Goal: Task Accomplishment & Management: Use online tool/utility

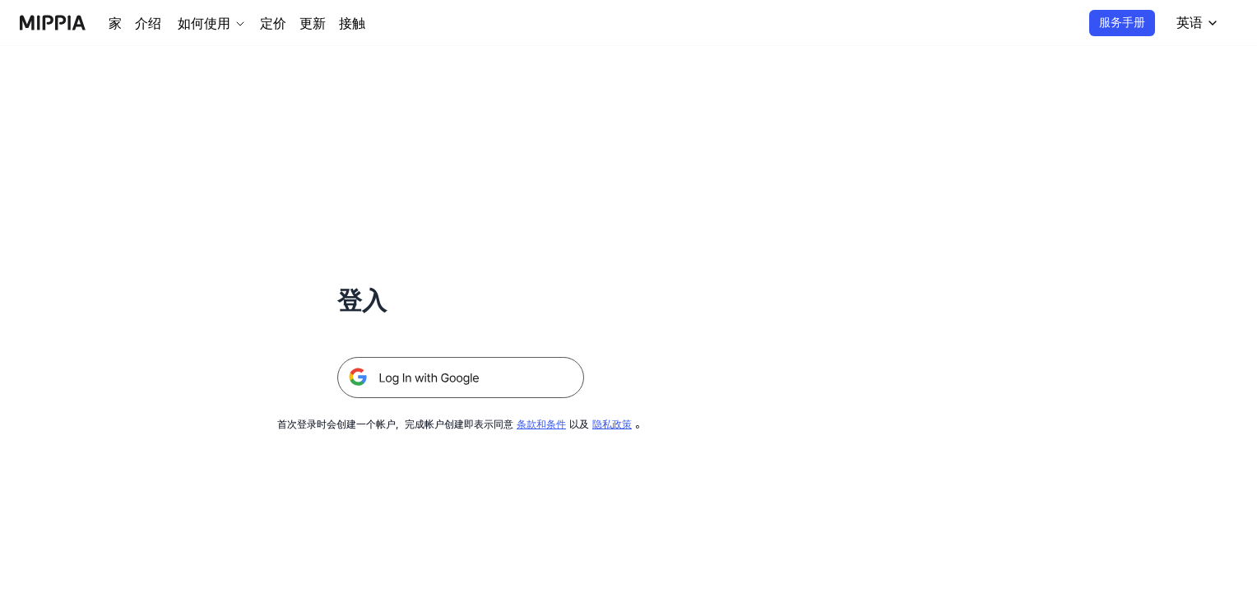
drag, startPoint x: 0, startPoint y: 0, endPoint x: 450, endPoint y: 384, distance: 591.5
click at [450, 384] on img at bounding box center [460, 377] width 247 height 41
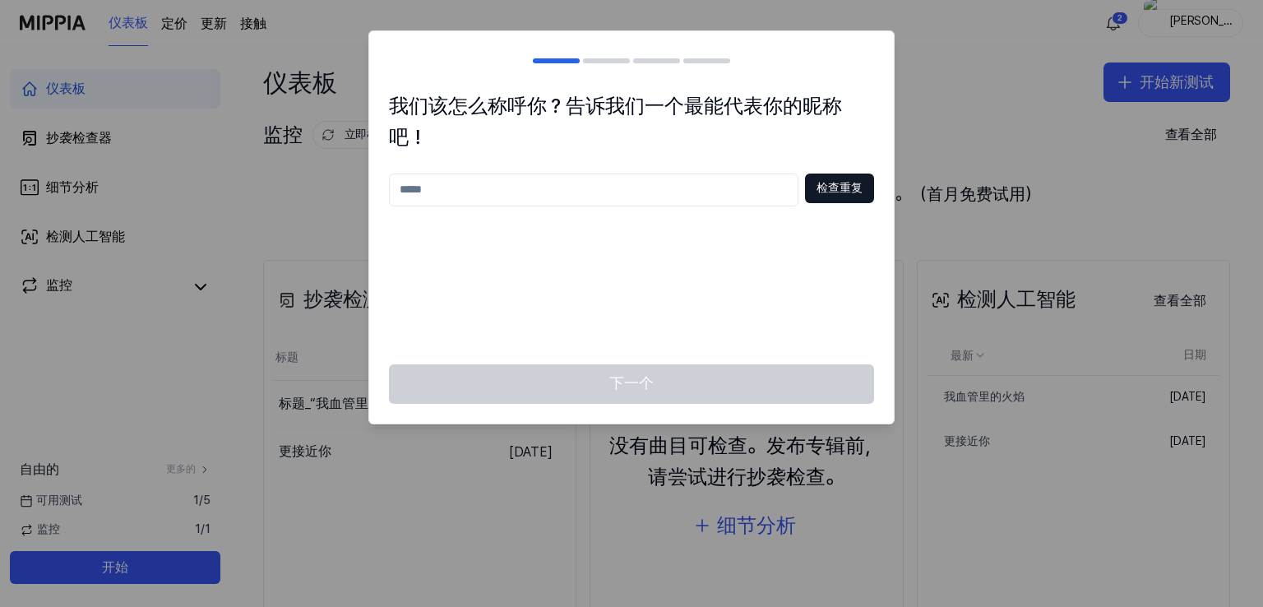
click at [974, 105] on div at bounding box center [631, 303] width 1263 height 607
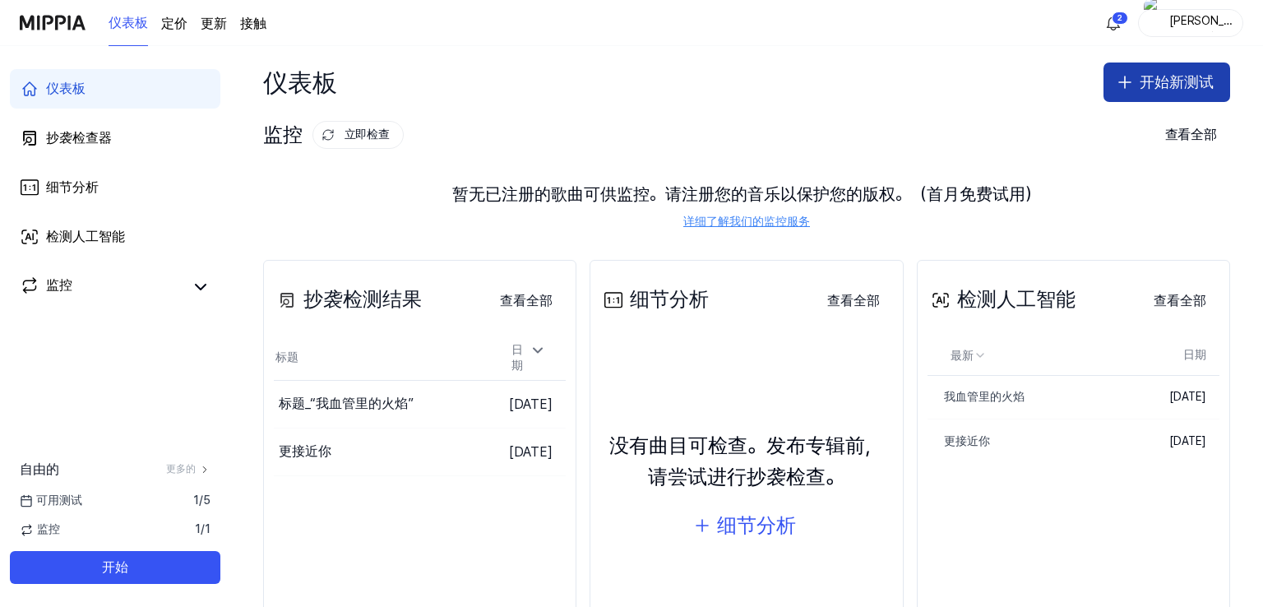
click at [1157, 80] on font "开始新测试" at bounding box center [1177, 81] width 74 height 17
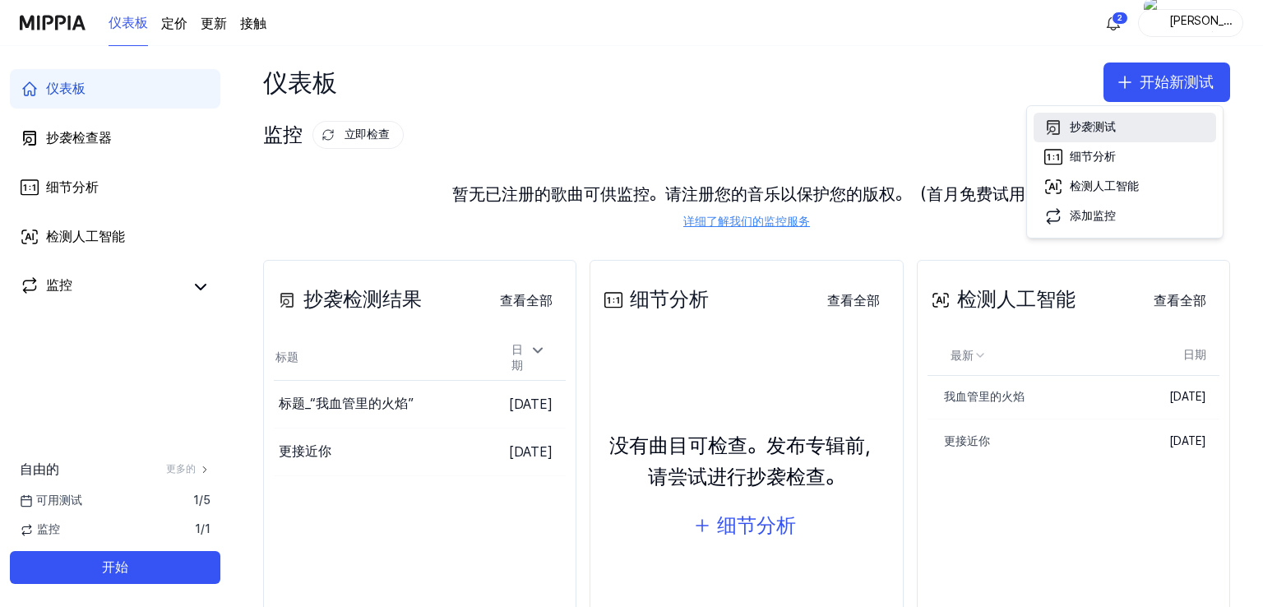
click at [1095, 129] on font "抄袭测试" at bounding box center [1093, 126] width 46 height 13
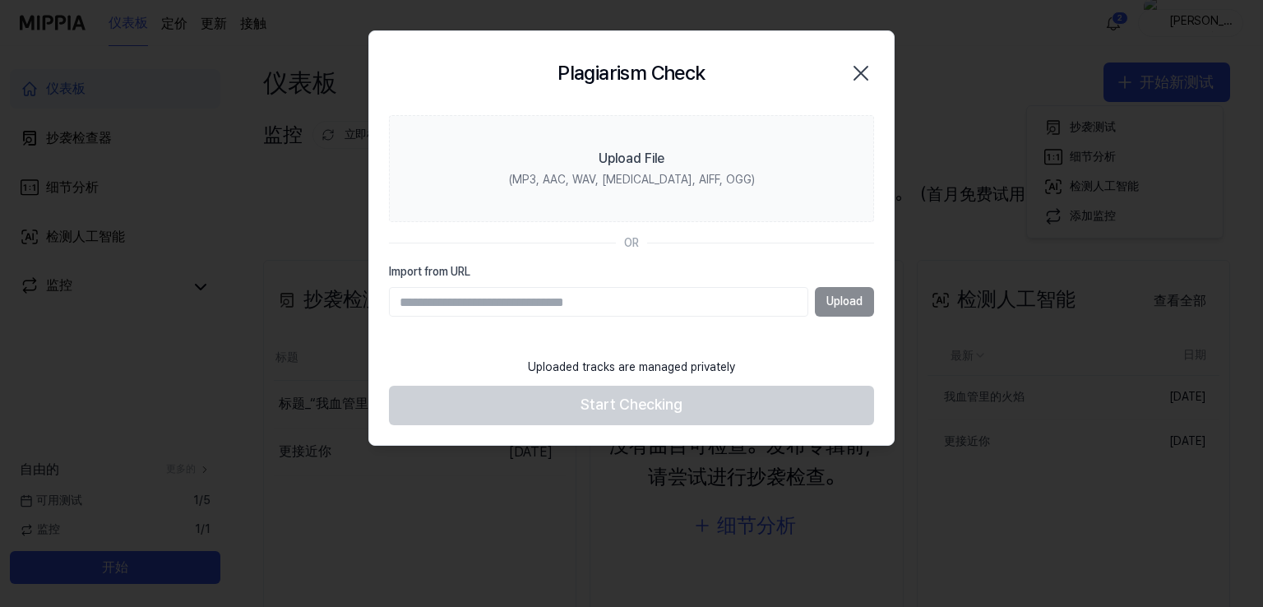
click at [848, 302] on div "Upload" at bounding box center [631, 302] width 485 height 30
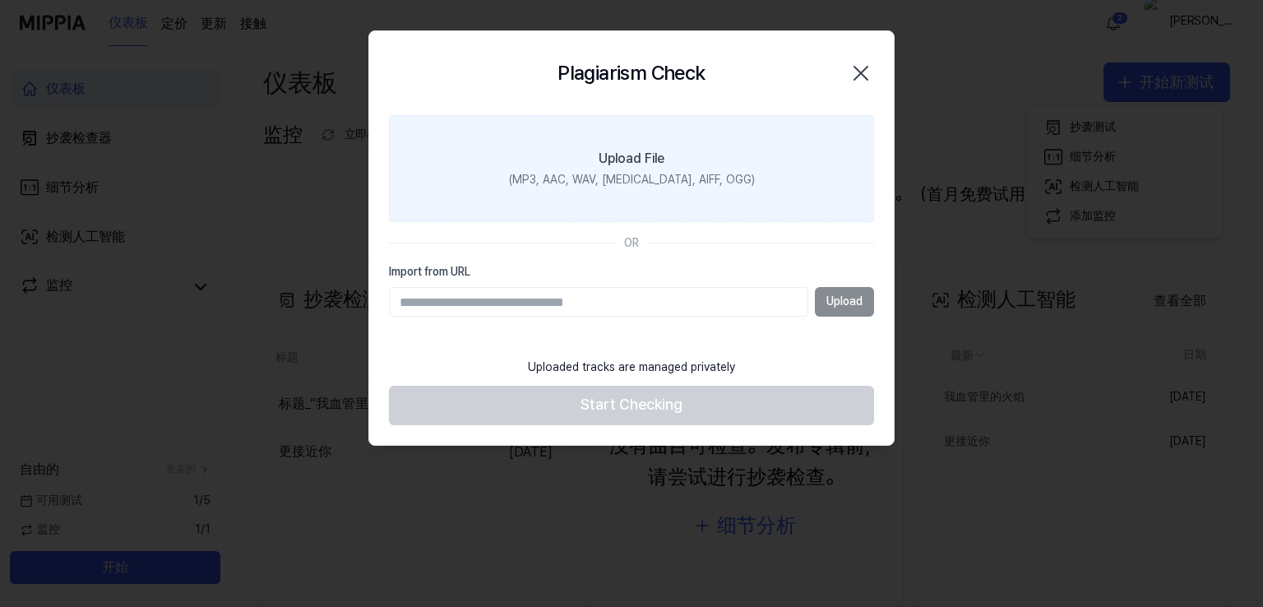
click at [643, 162] on div "Upload File" at bounding box center [632, 159] width 66 height 20
click at [0, 0] on input "Upload File (MP3, AAC, WAV, [MEDICAL_DATA], AIFF, OGG)" at bounding box center [0, 0] width 0 height 0
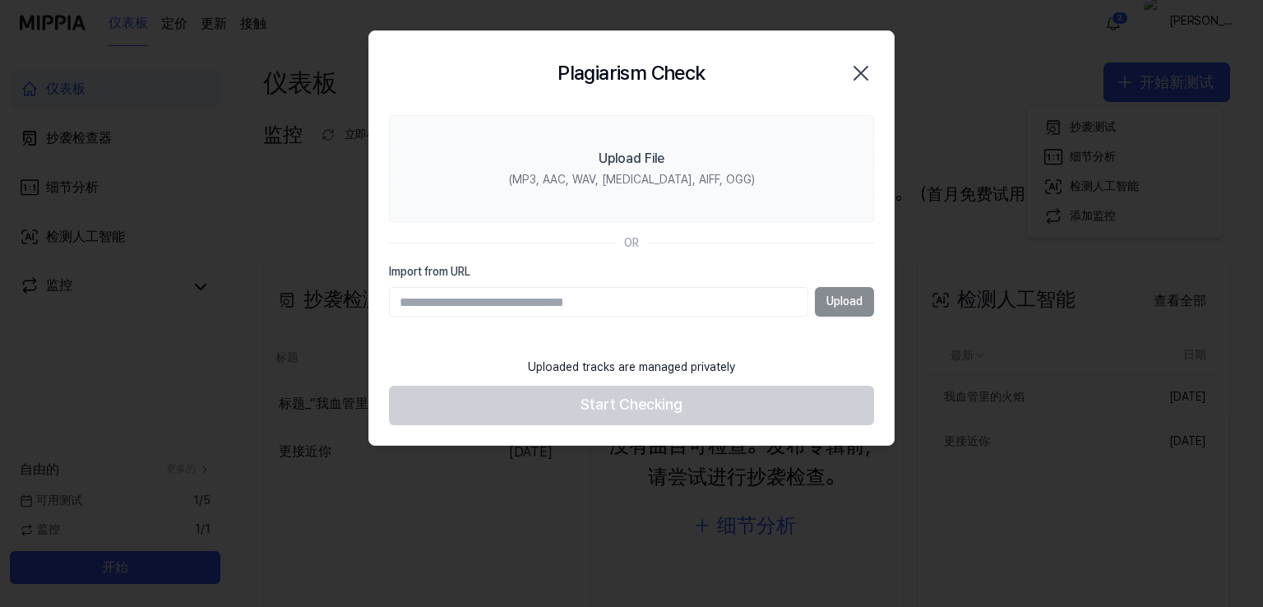
click at [863, 74] on icon "button" at bounding box center [860, 73] width 13 height 13
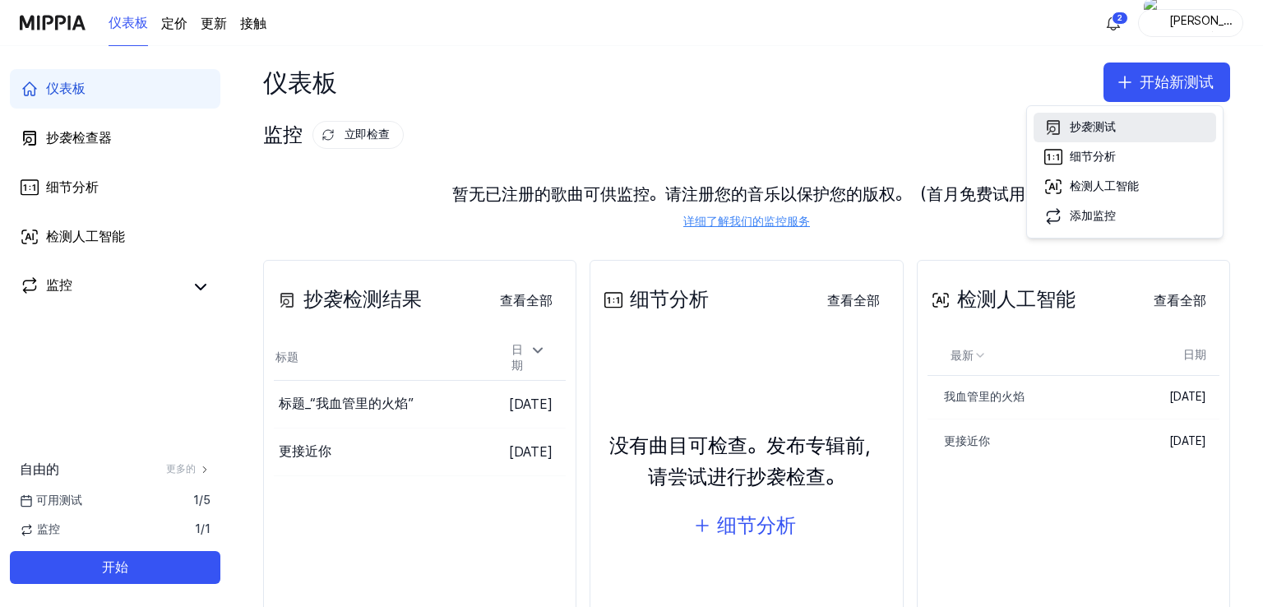
click at [1099, 128] on font "抄袭测试" at bounding box center [1093, 126] width 46 height 13
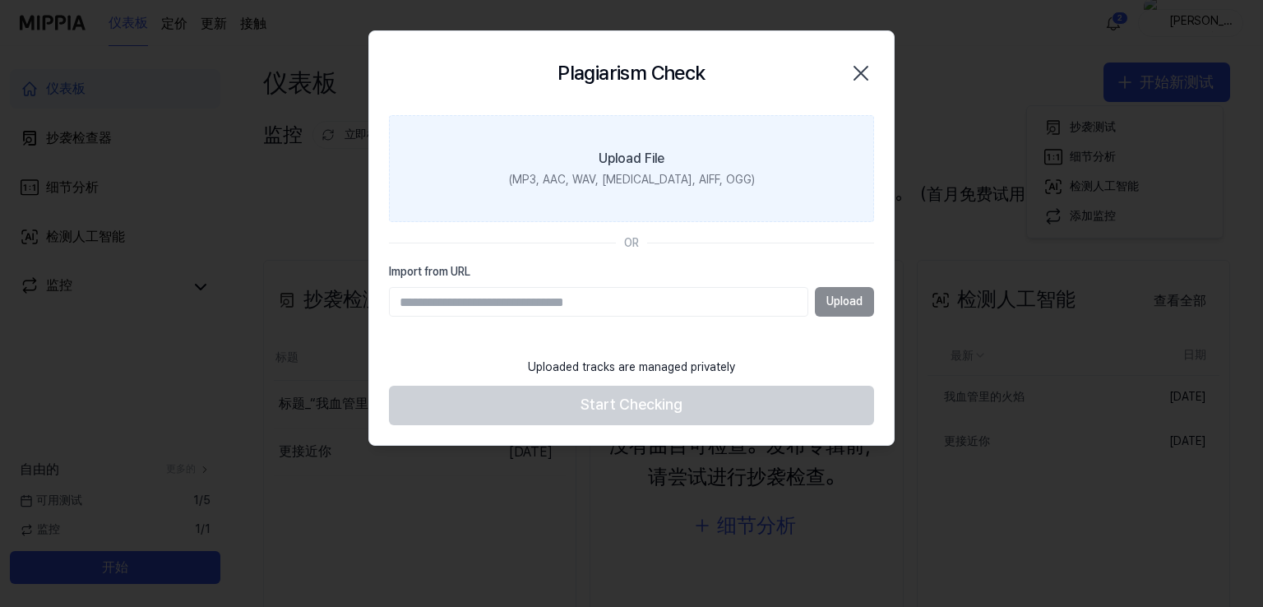
click at [632, 167] on div "Upload File" at bounding box center [632, 159] width 66 height 20
click at [0, 0] on input "Upload File (MP3, AAC, WAV, [MEDICAL_DATA], AIFF, OGG)" at bounding box center [0, 0] width 0 height 0
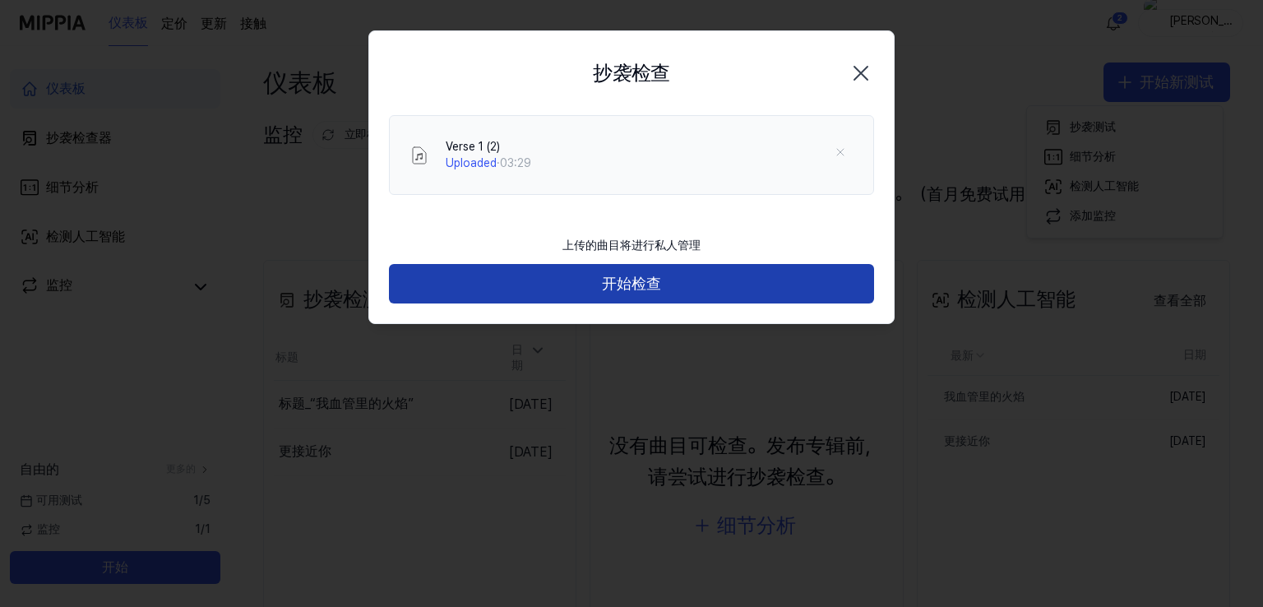
click at [572, 284] on button "开始检查" at bounding box center [631, 283] width 485 height 39
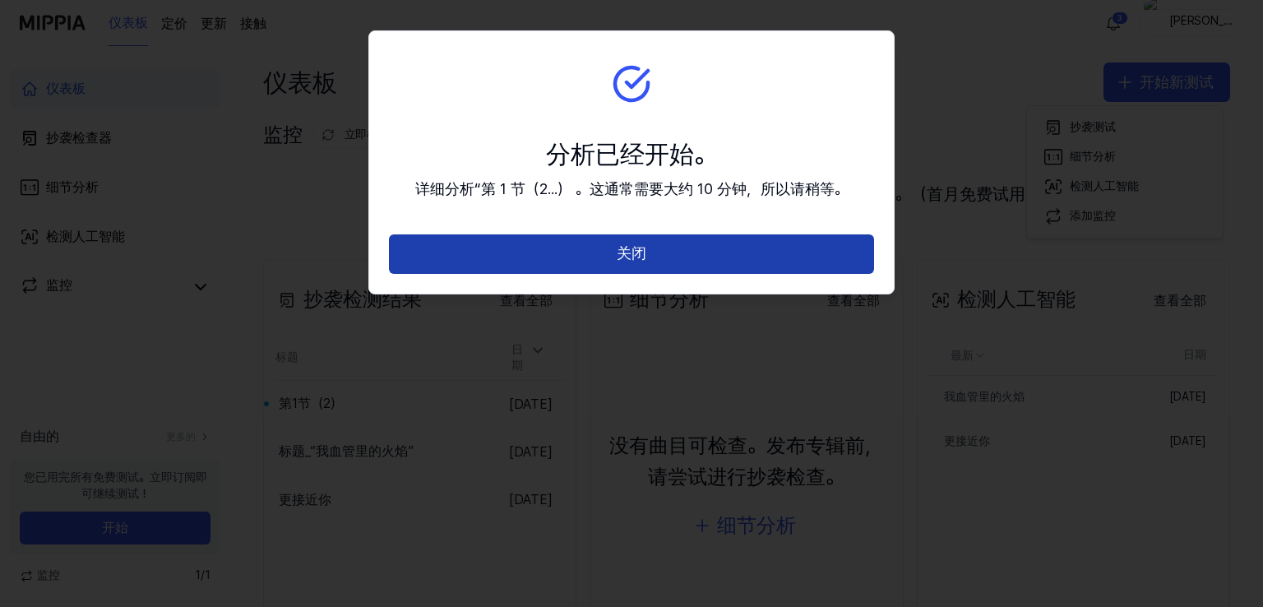
click at [580, 257] on button "关闭" at bounding box center [631, 253] width 485 height 39
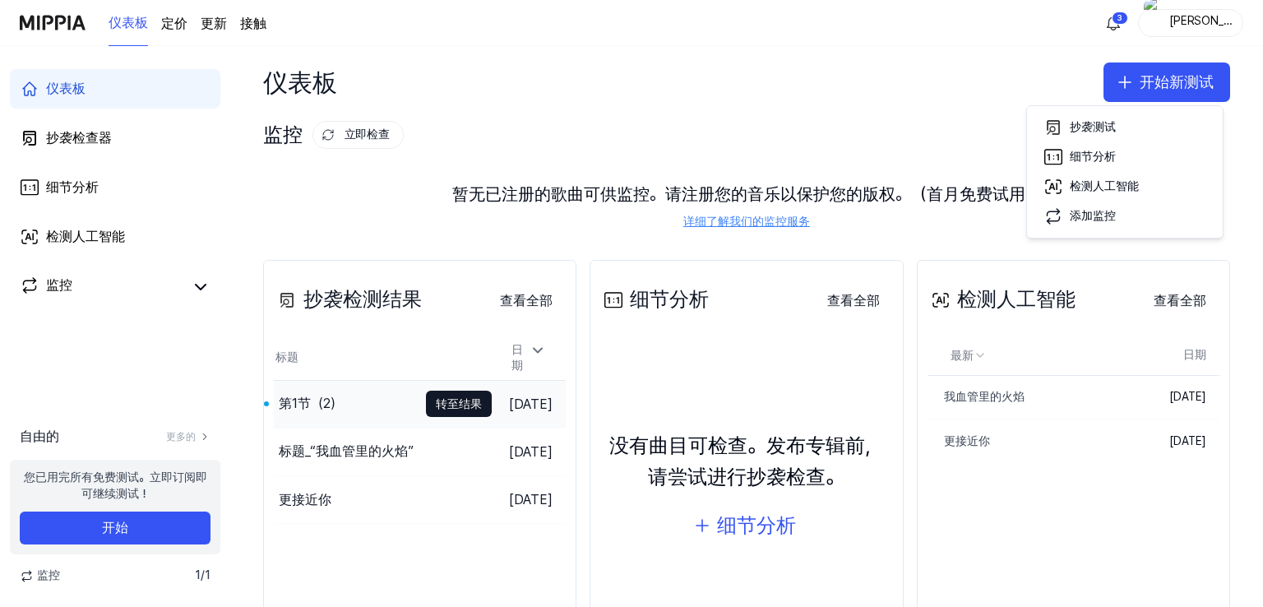
click at [509, 401] on font "[DATE]" at bounding box center [531, 404] width 44 height 16
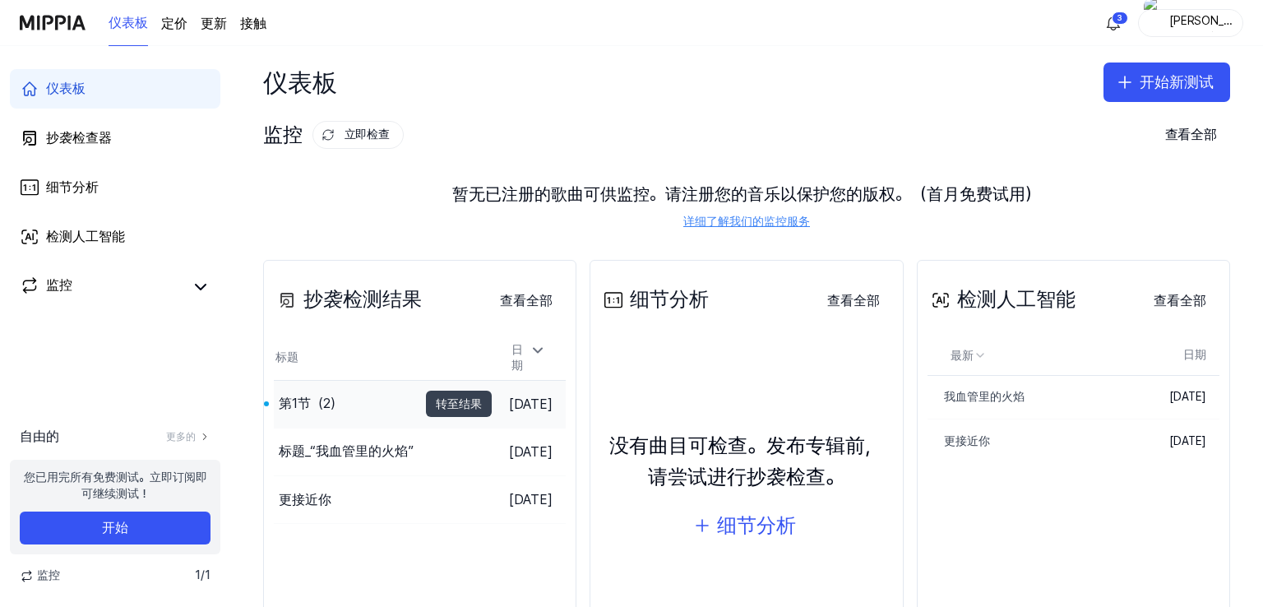
click at [436, 400] on font "转至结果" at bounding box center [459, 403] width 46 height 13
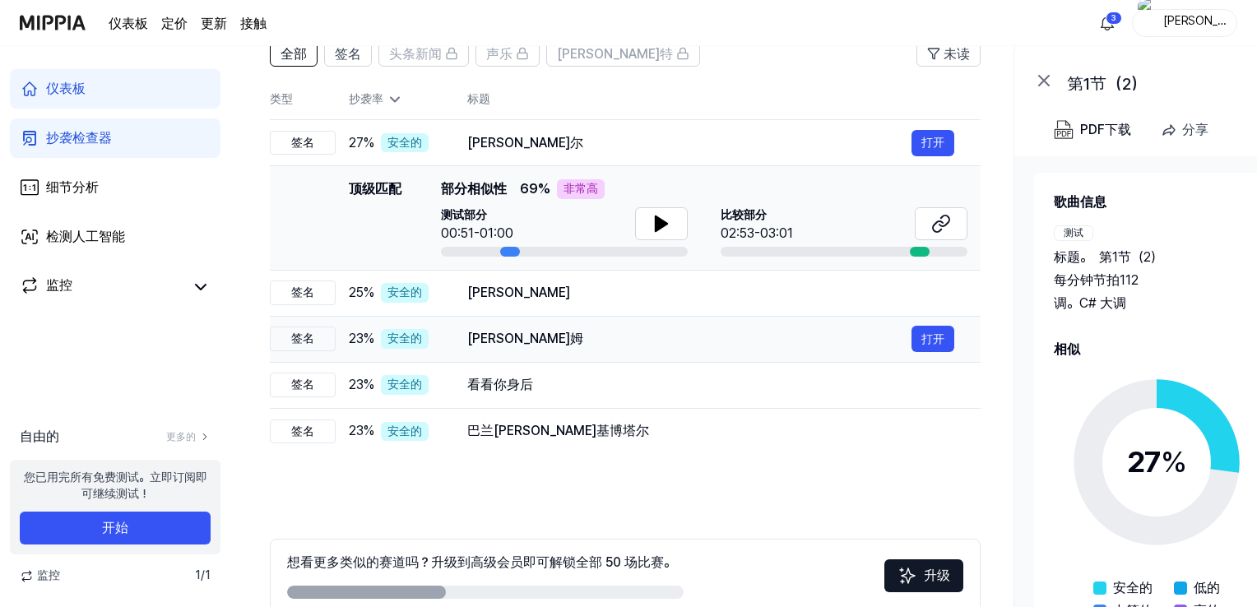
scroll to position [164, 0]
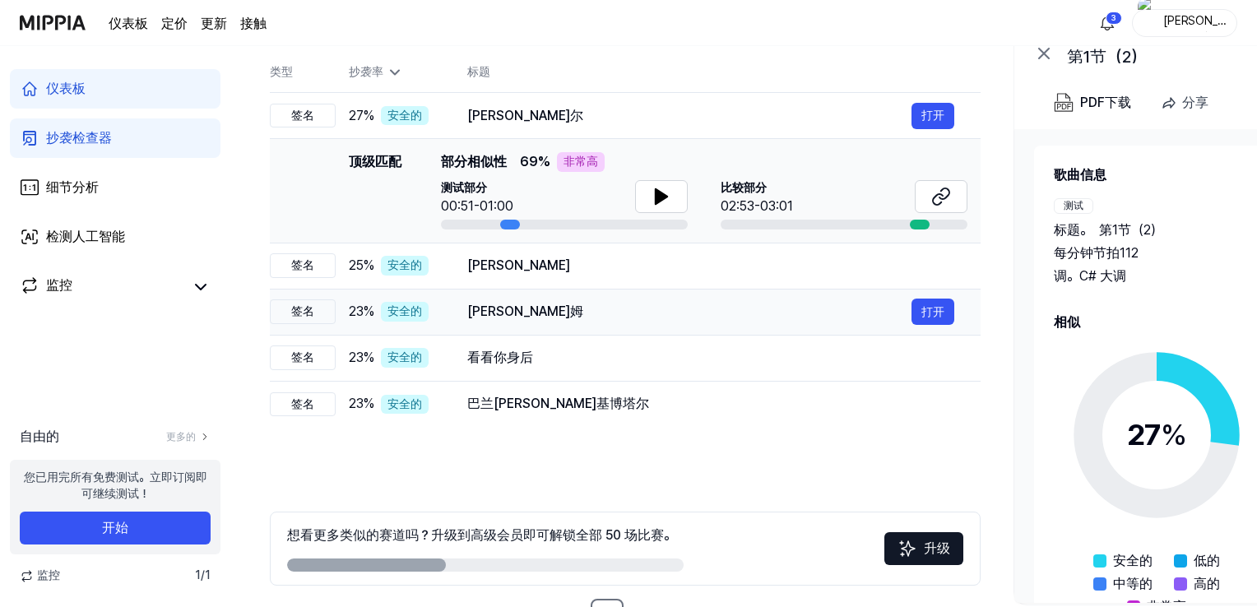
click at [745, 306] on div "[PERSON_NAME]姆" at bounding box center [689, 312] width 444 height 20
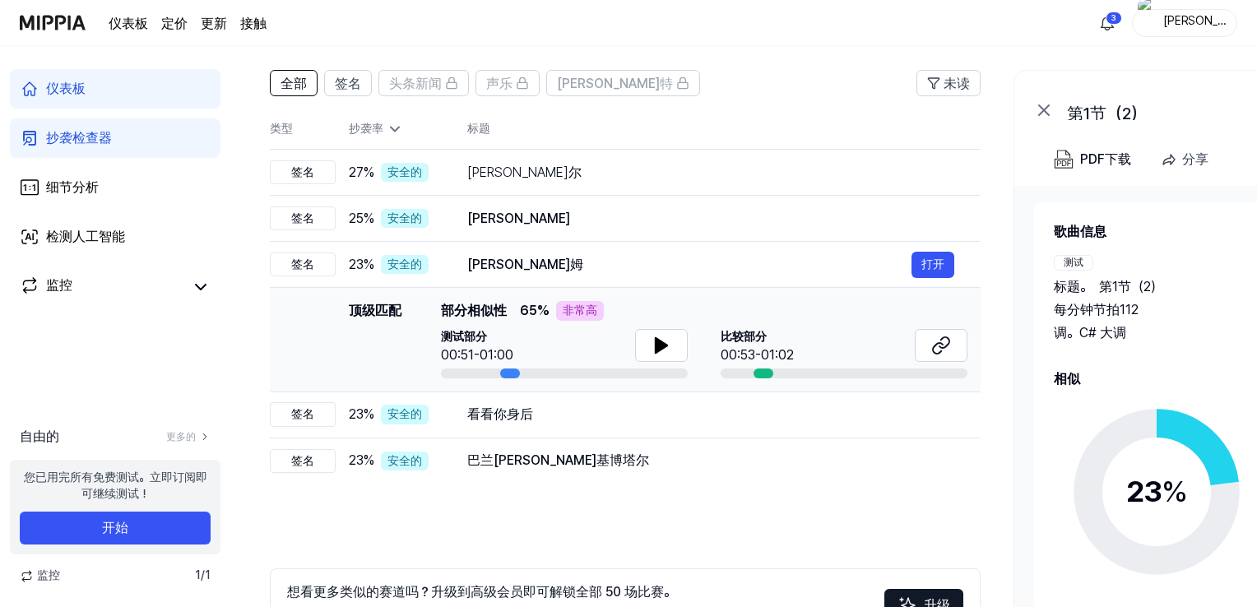
scroll to position [82, 0]
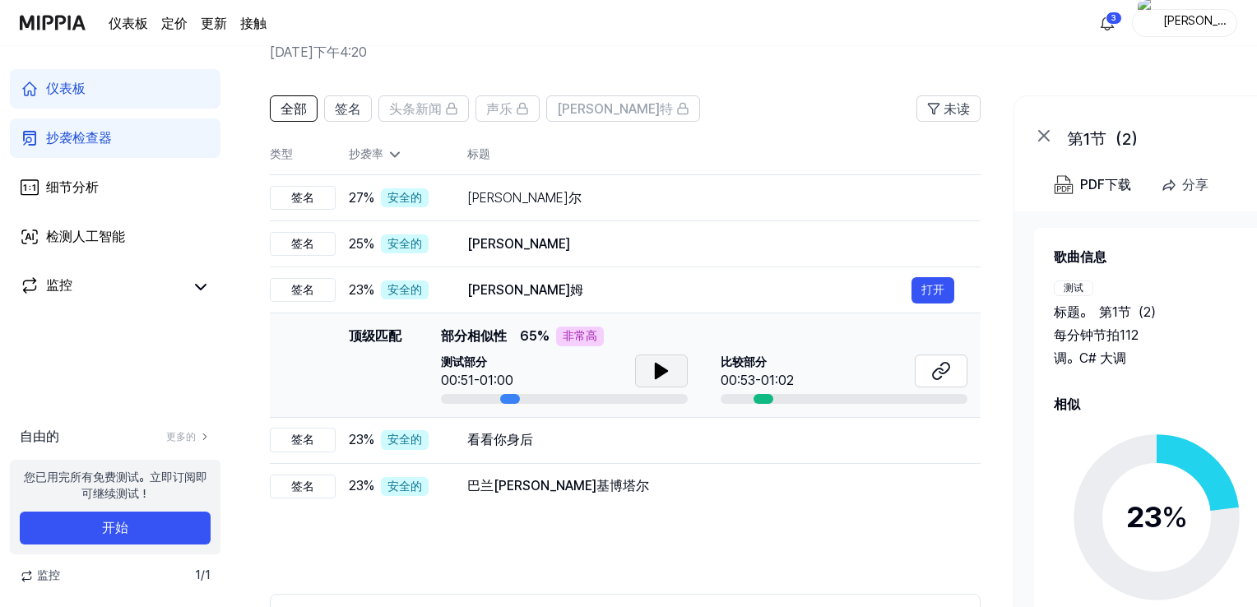
click at [664, 373] on icon at bounding box center [661, 370] width 12 height 15
click at [937, 371] on icon at bounding box center [941, 371] width 20 height 20
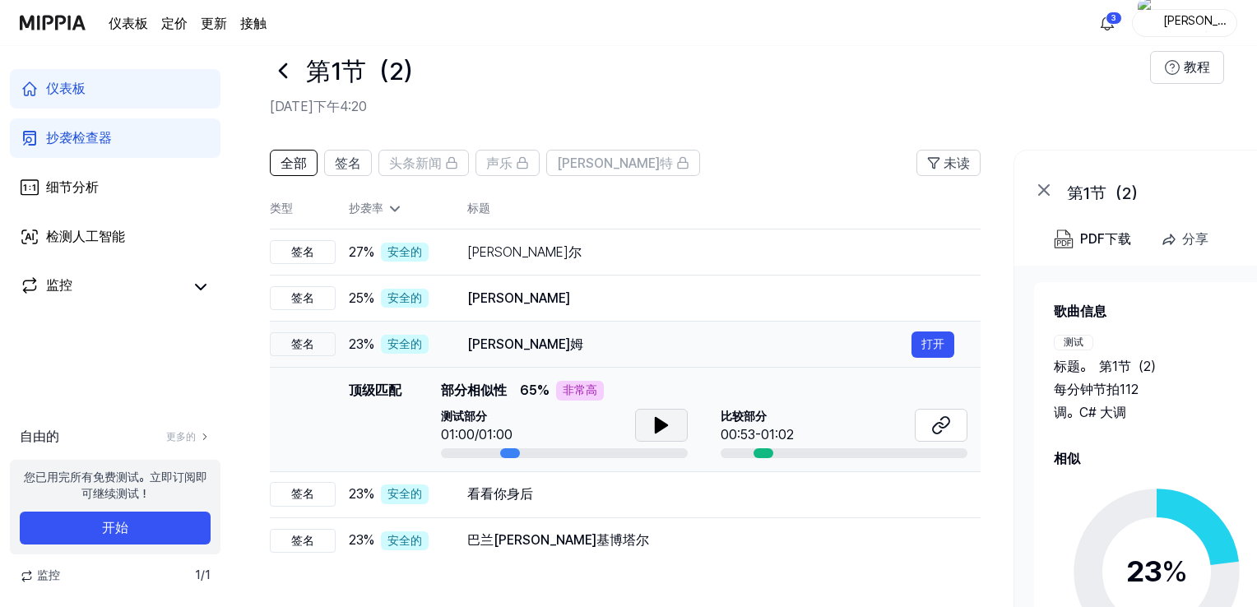
scroll to position [0, 0]
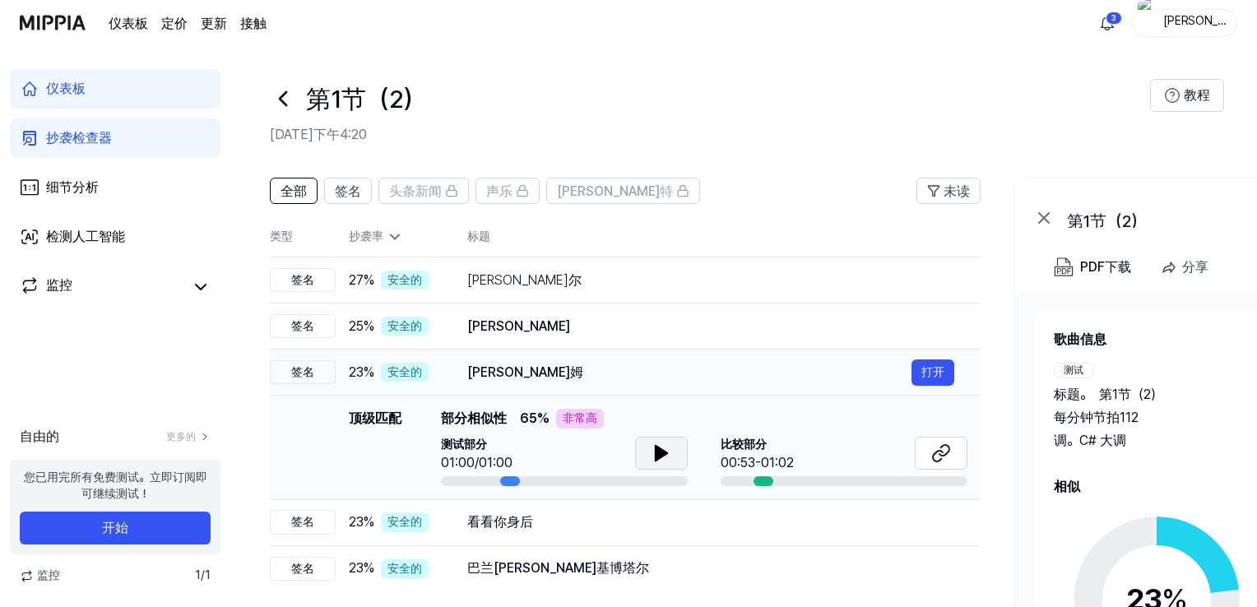
click at [569, 373] on font "[PERSON_NAME]姆" at bounding box center [525, 372] width 116 height 16
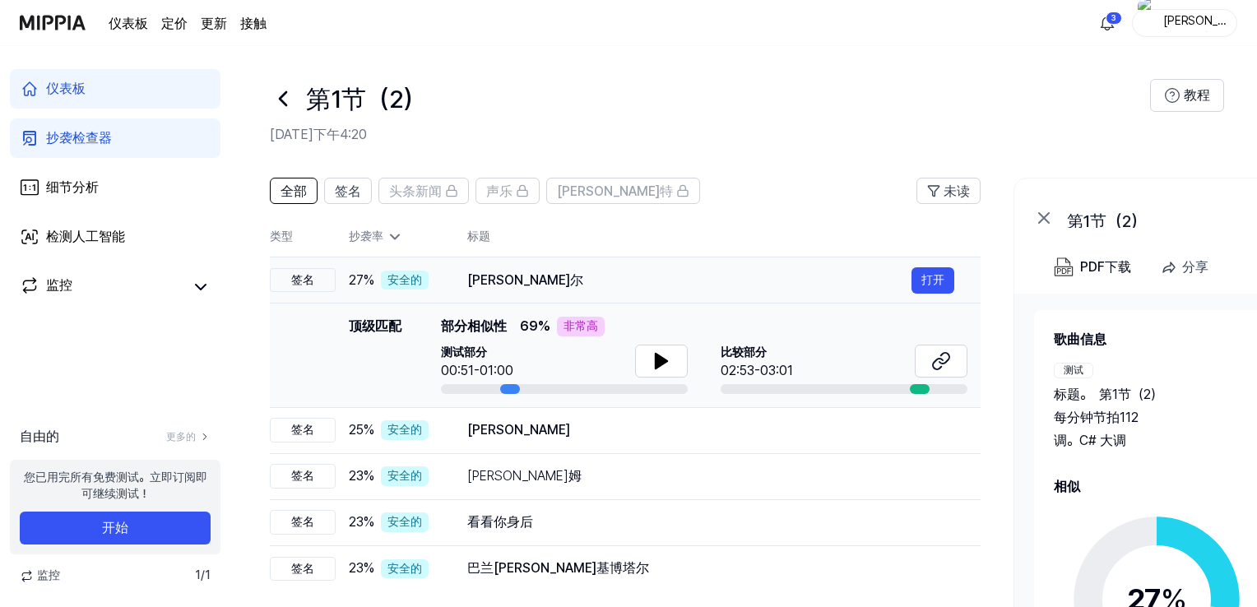
click at [581, 271] on div "[PERSON_NAME]尔" at bounding box center [689, 281] width 444 height 20
click at [656, 359] on icon at bounding box center [661, 361] width 12 height 15
click at [509, 387] on div at bounding box center [510, 389] width 20 height 10
click at [507, 387] on div at bounding box center [510, 389] width 20 height 10
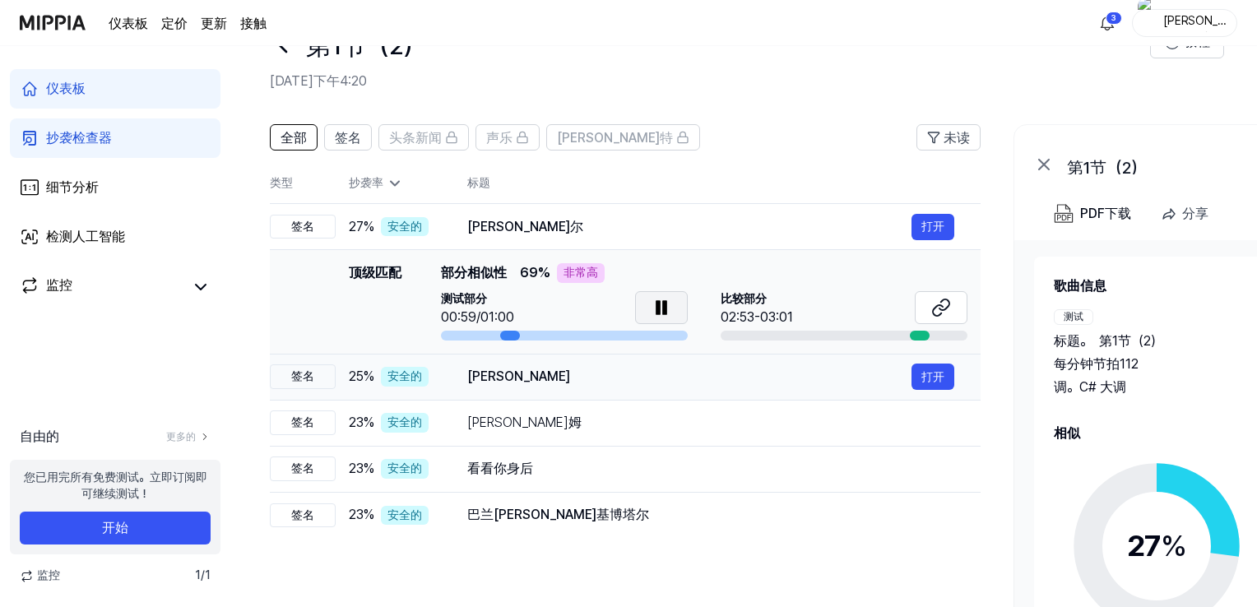
scroll to position [82, 0]
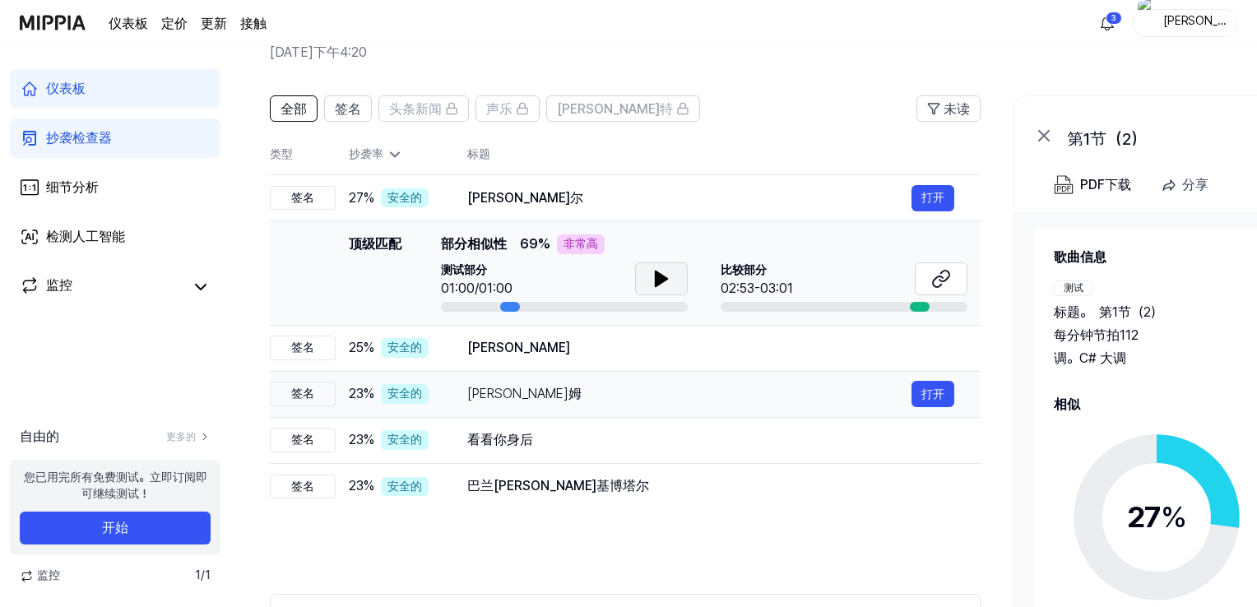
click at [684, 396] on div "[PERSON_NAME]姆" at bounding box center [689, 394] width 444 height 20
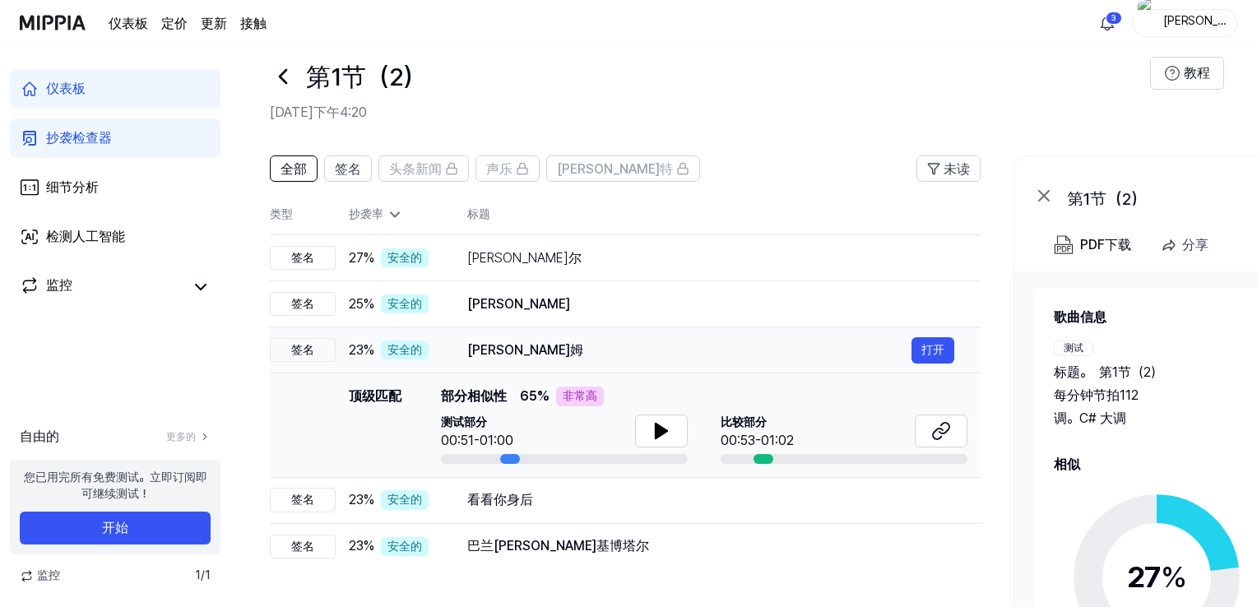
scroll to position [0, 0]
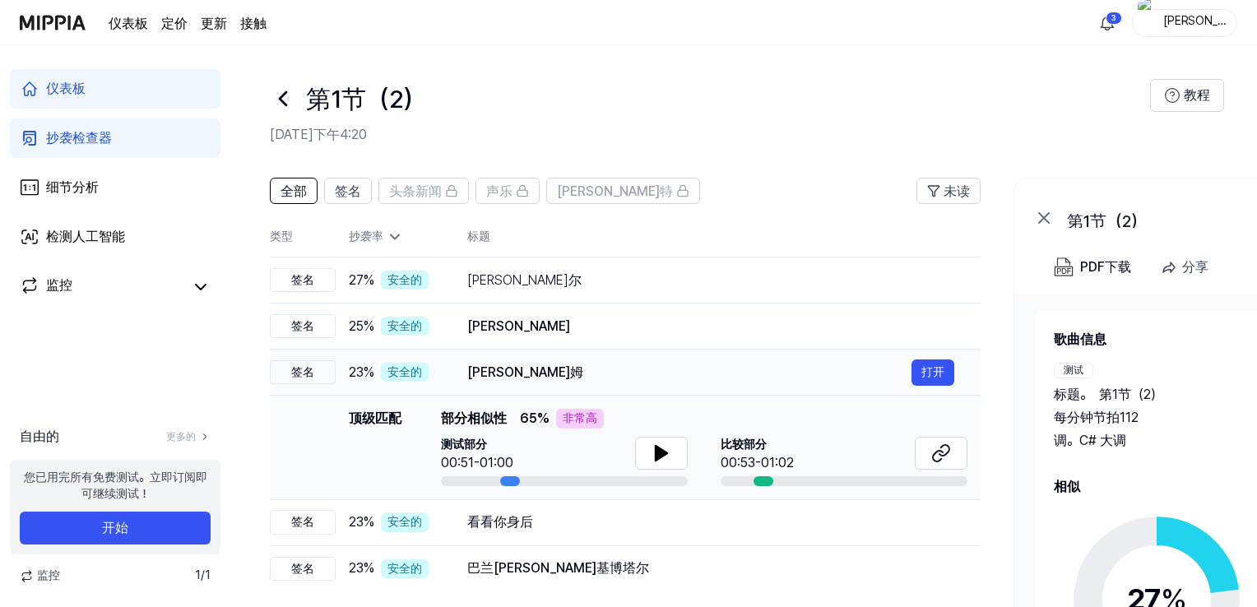
click at [684, 369] on div "[PERSON_NAME]姆" at bounding box center [689, 373] width 444 height 20
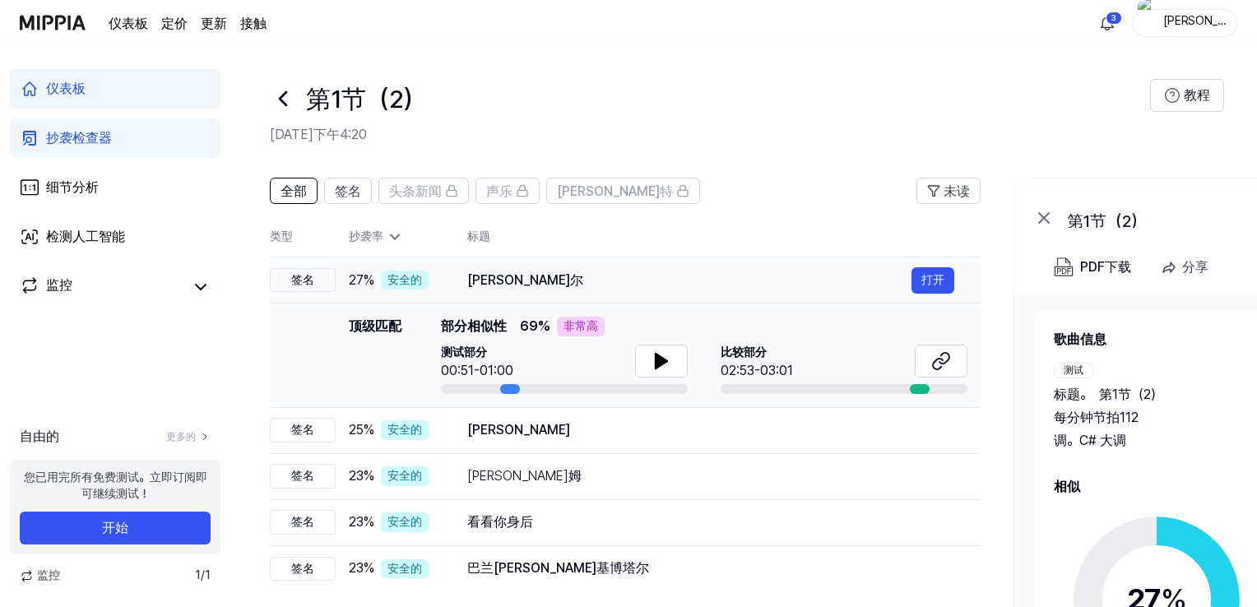
click at [613, 283] on div "[PERSON_NAME]尔" at bounding box center [689, 281] width 444 height 20
click at [929, 361] on button at bounding box center [940, 361] width 53 height 33
click at [664, 363] on icon at bounding box center [661, 361] width 20 height 20
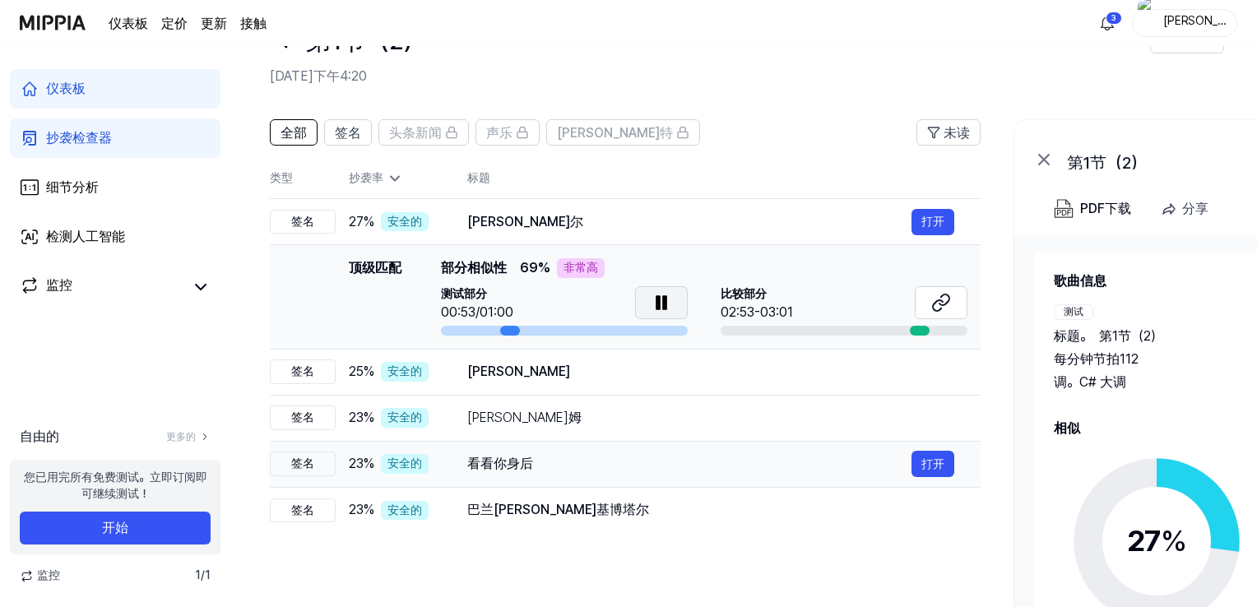
scroll to position [82, 0]
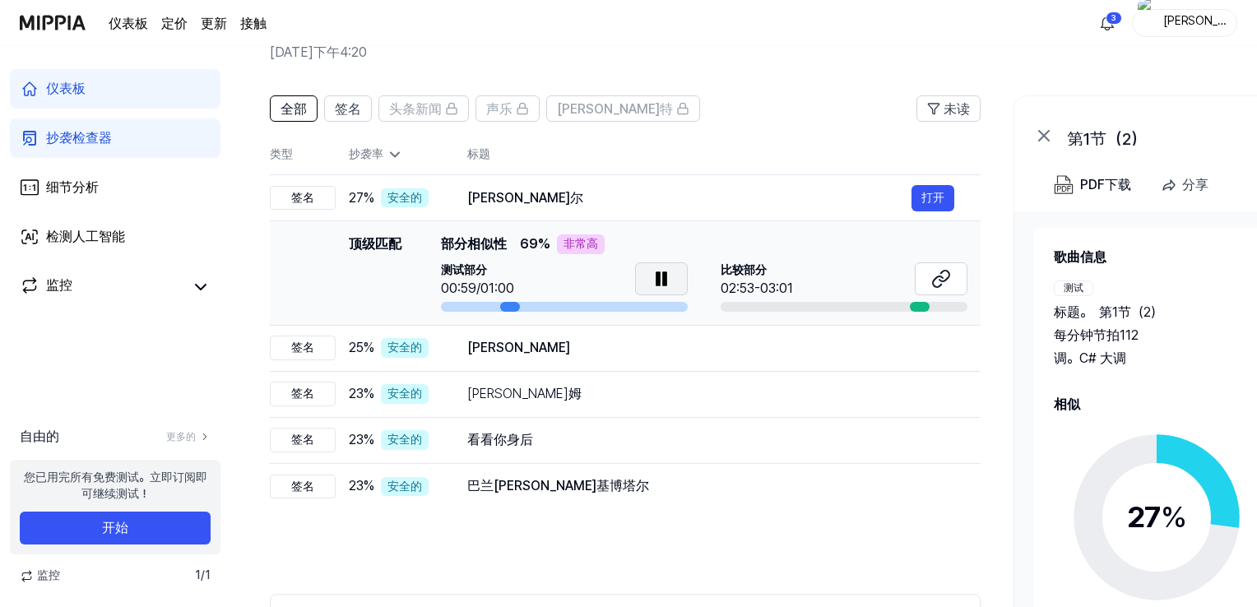
click at [663, 278] on icon at bounding box center [664, 278] width 3 height 13
click at [586, 350] on div "[PERSON_NAME]" at bounding box center [689, 348] width 444 height 20
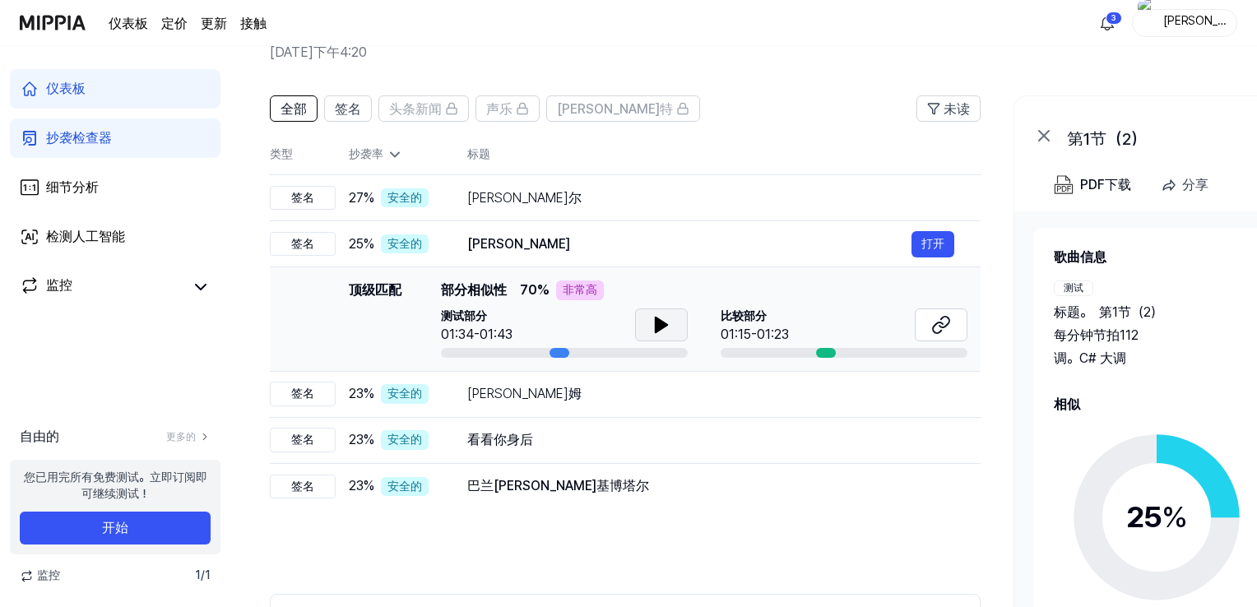
click at [655, 319] on icon at bounding box center [661, 324] width 12 height 15
click at [941, 325] on icon at bounding box center [941, 325] width 20 height 20
click at [664, 325] on icon at bounding box center [661, 324] width 12 height 15
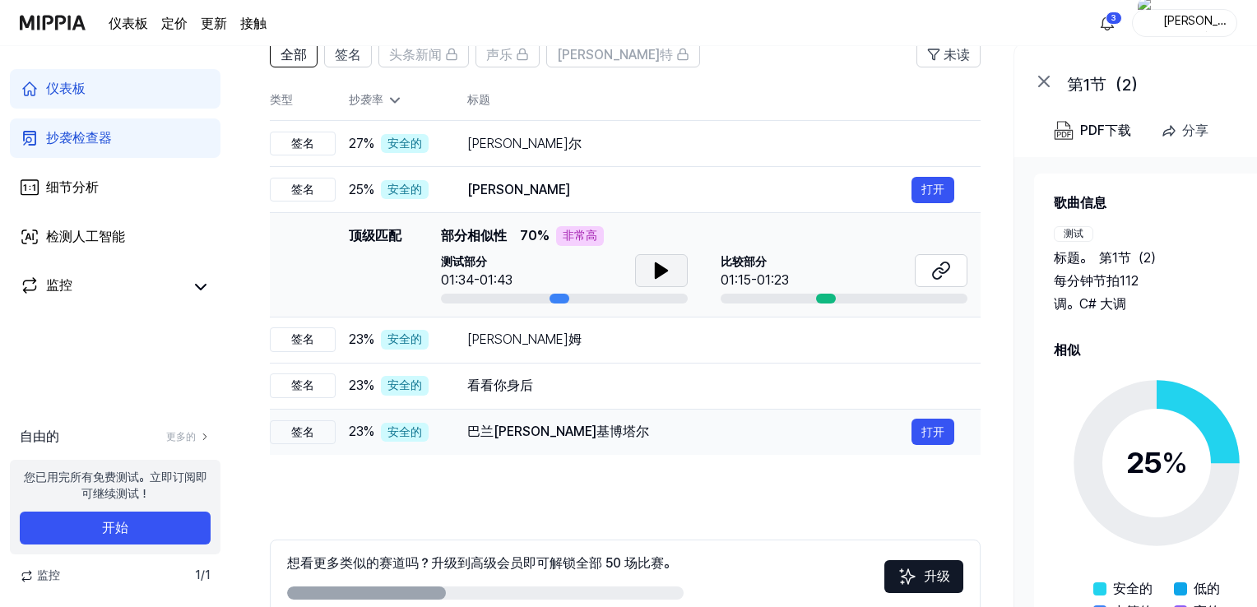
scroll to position [164, 0]
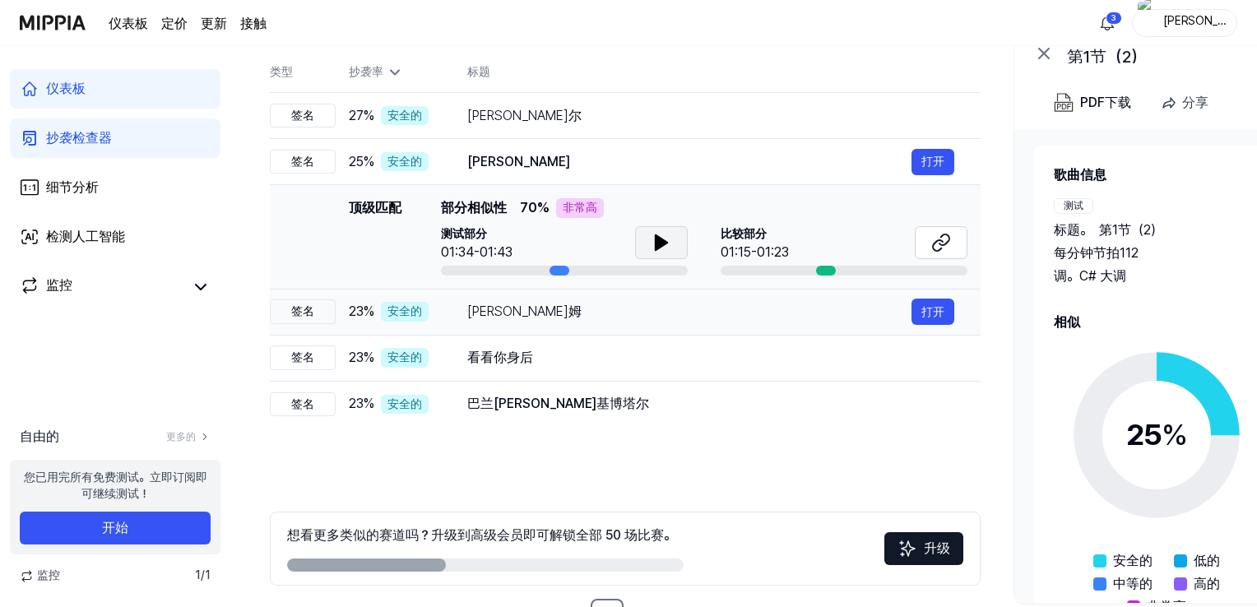
click at [706, 314] on div "[PERSON_NAME]姆" at bounding box center [689, 312] width 444 height 20
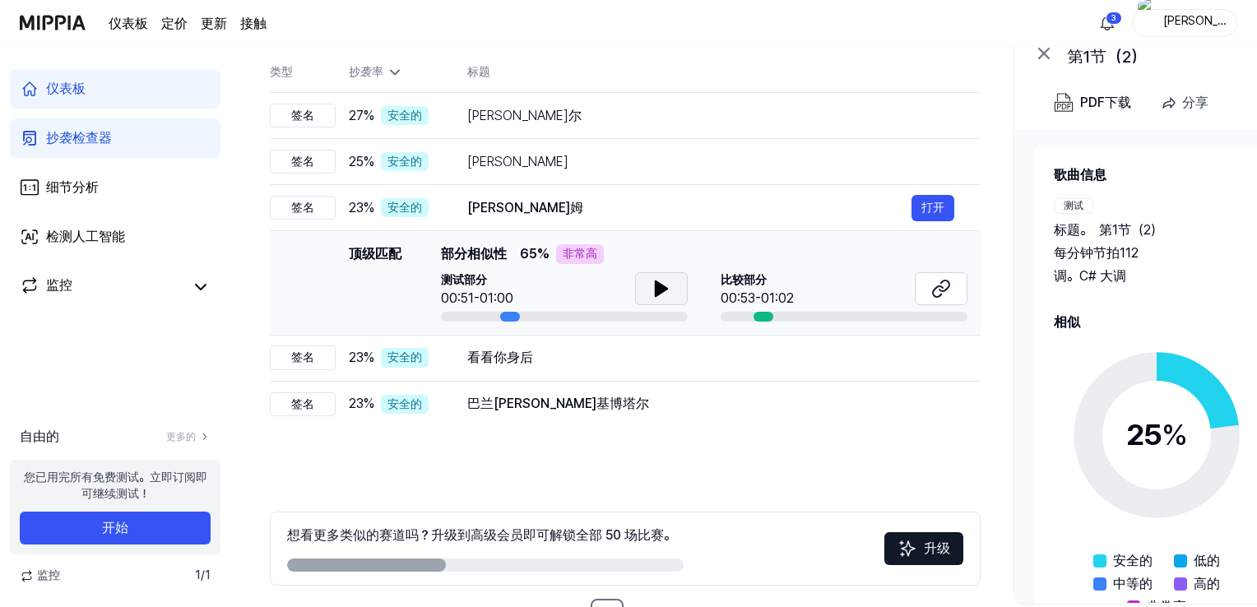
click at [661, 291] on icon at bounding box center [661, 288] width 12 height 15
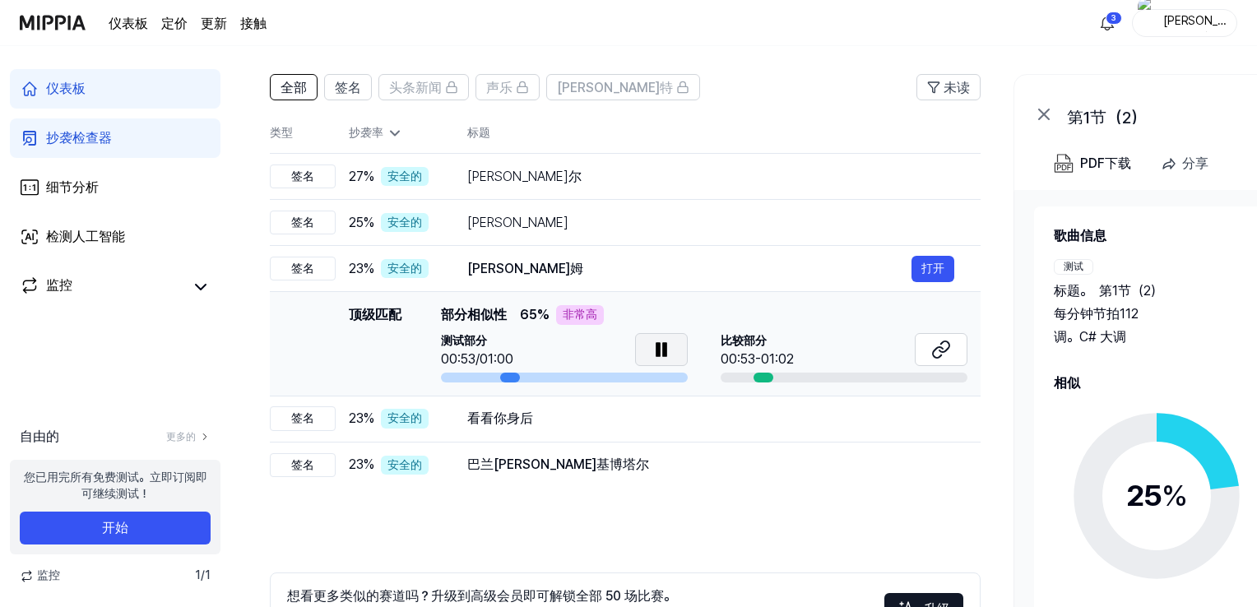
scroll to position [82, 0]
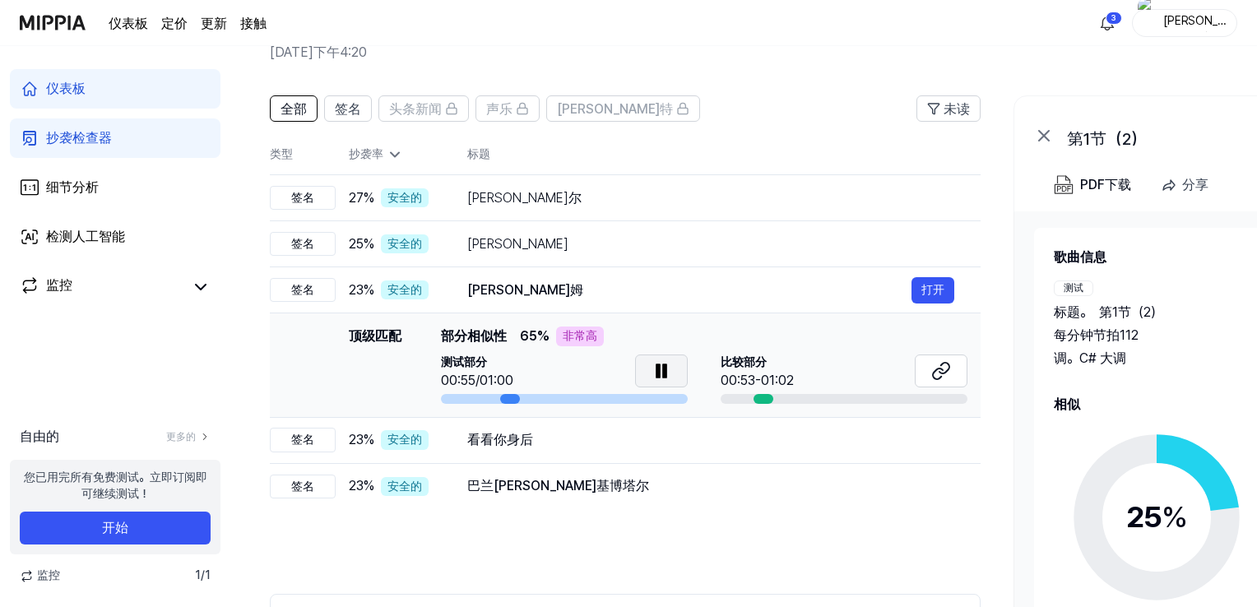
click at [660, 373] on icon at bounding box center [657, 370] width 3 height 13
click at [623, 451] on div "看看你身后 打开" at bounding box center [710, 440] width 487 height 26
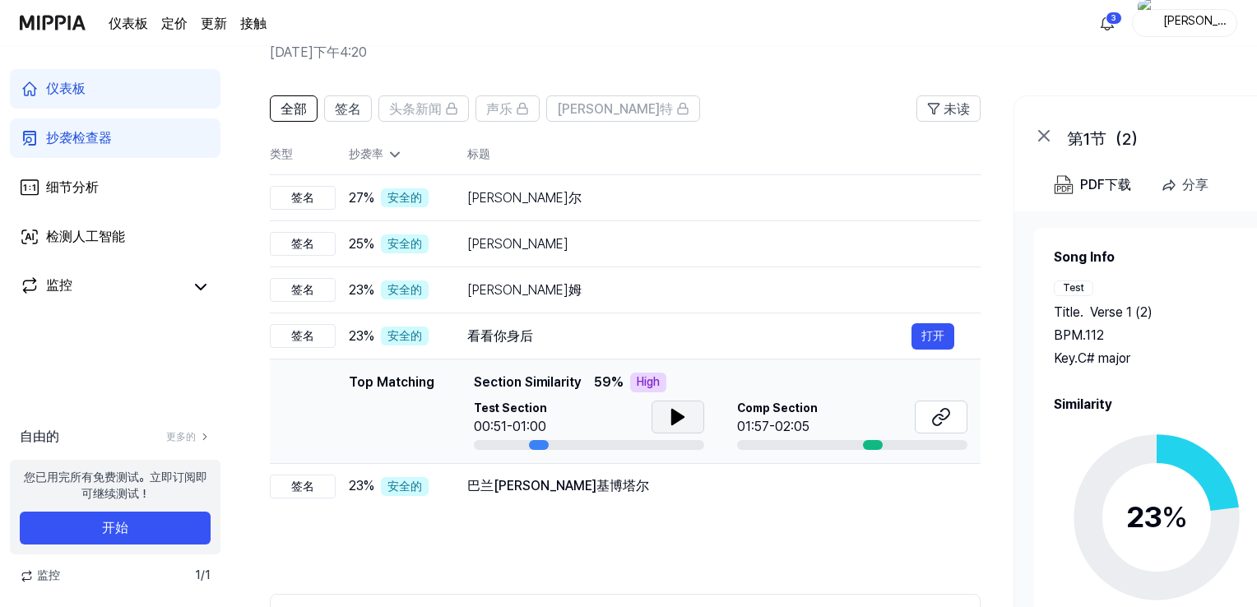
click at [668, 421] on icon at bounding box center [678, 417] width 20 height 20
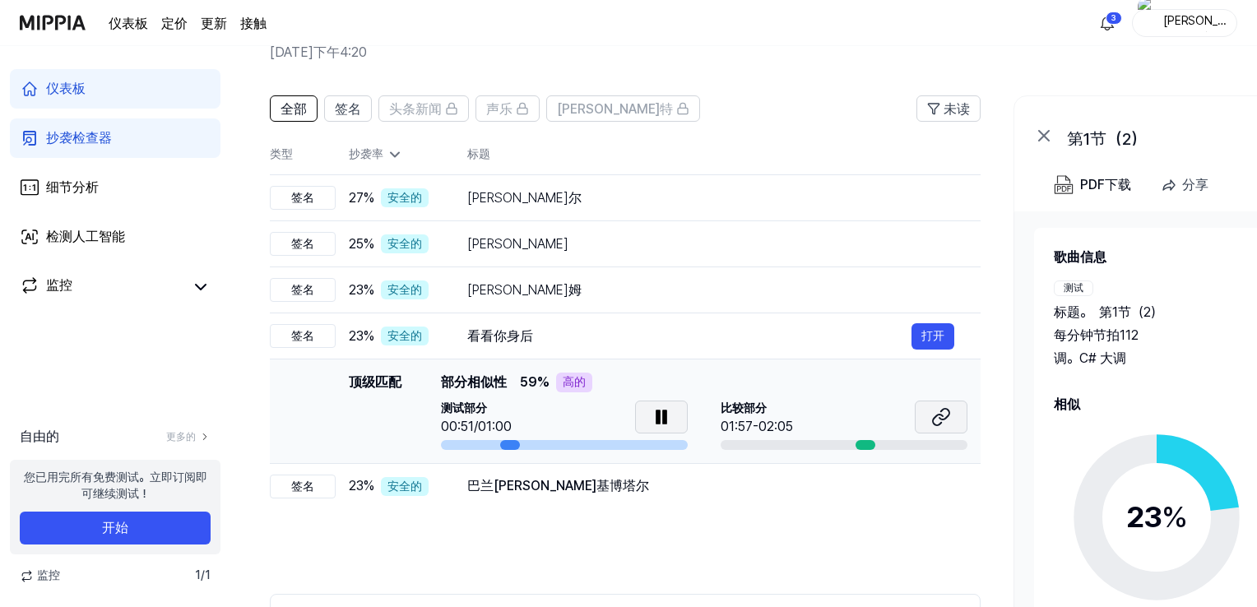
click at [932, 423] on icon at bounding box center [941, 417] width 20 height 20
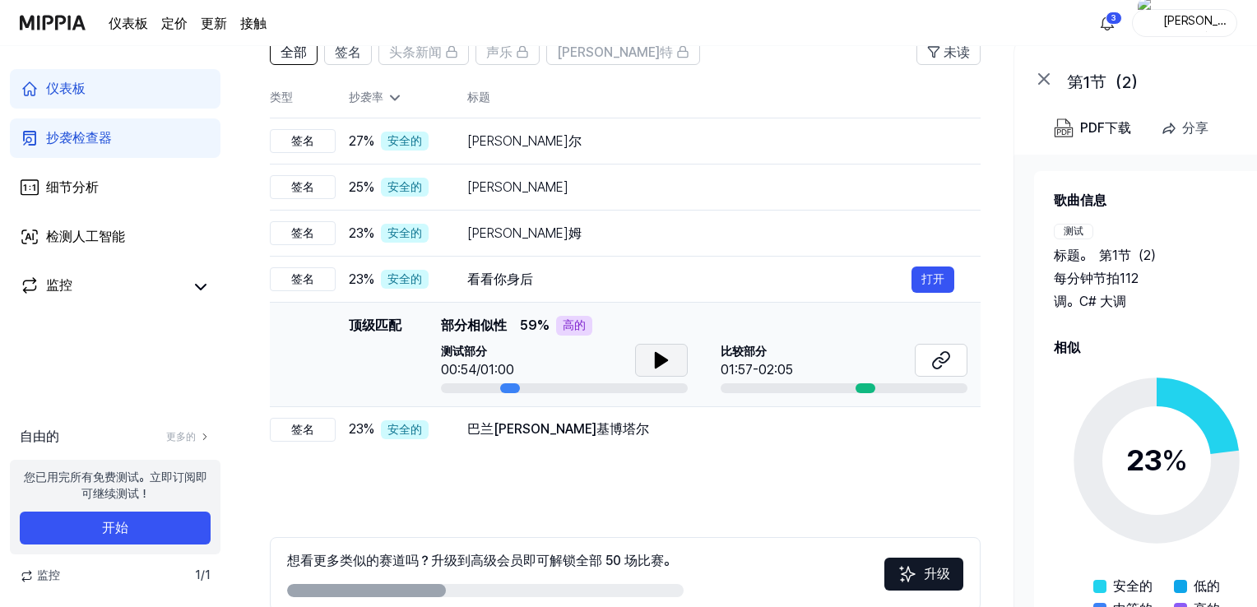
scroll to position [164, 0]
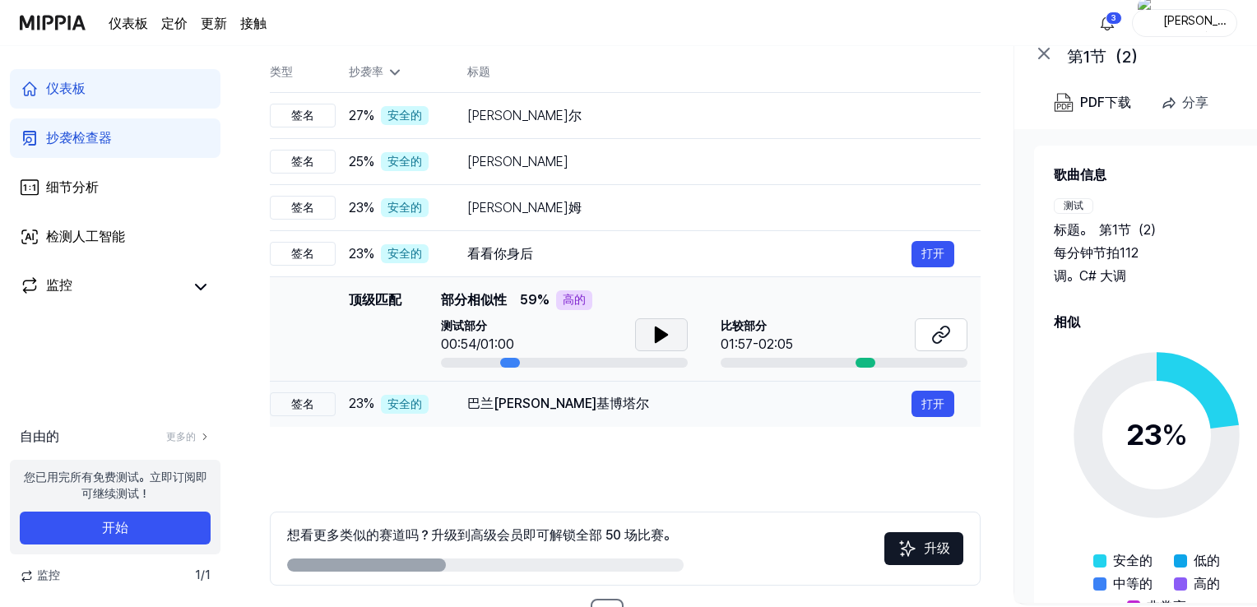
click at [582, 405] on div "巴兰[PERSON_NAME]基博塔尔" at bounding box center [689, 404] width 444 height 20
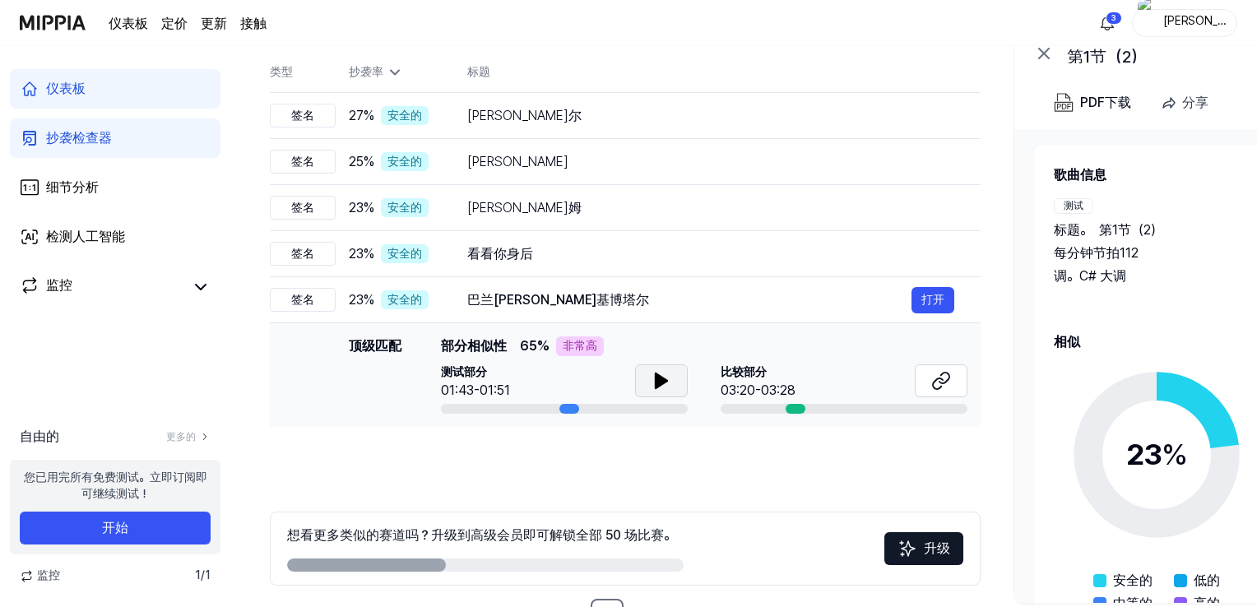
click at [669, 390] on icon at bounding box center [661, 381] width 20 height 20
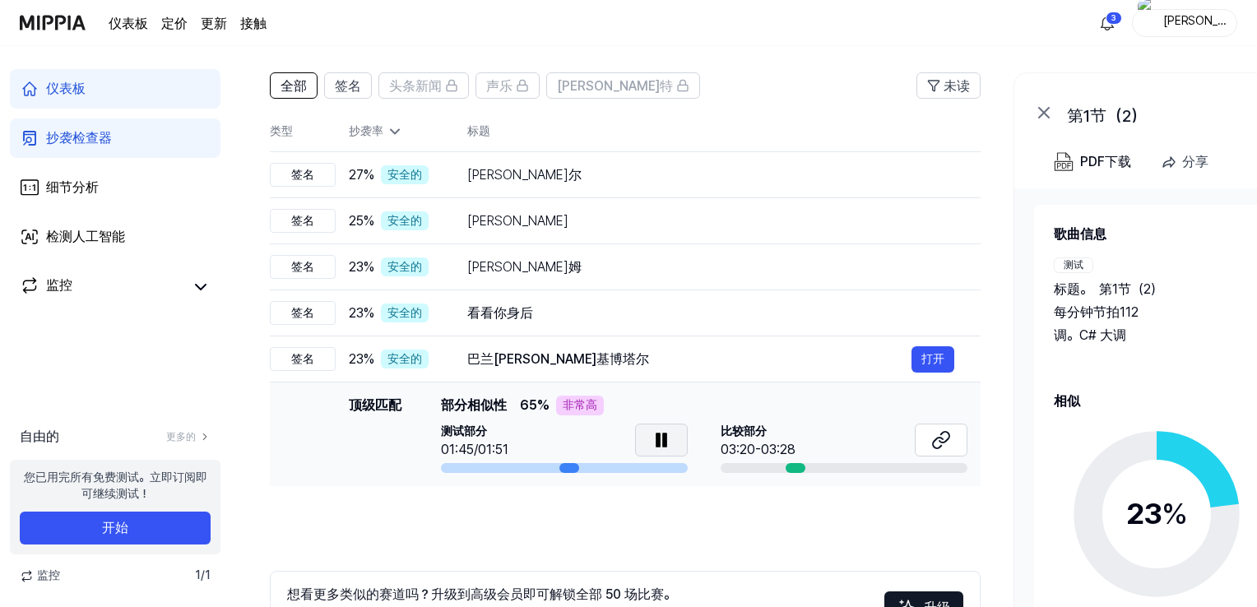
scroll to position [82, 0]
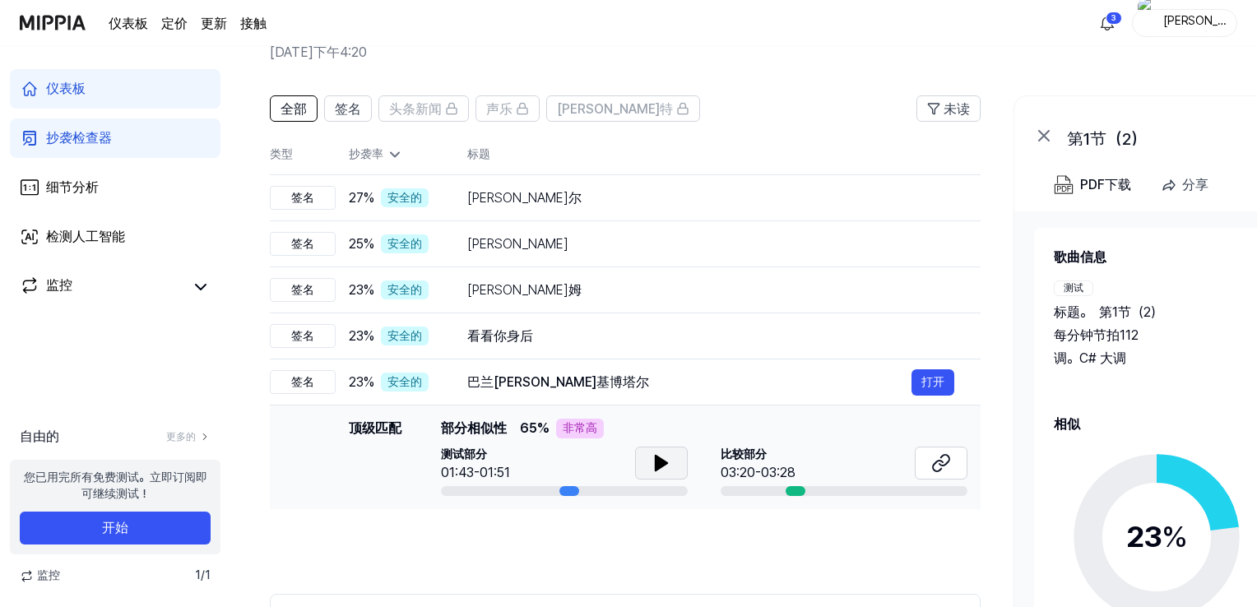
click at [659, 464] on icon at bounding box center [661, 463] width 12 height 15
click at [659, 464] on icon at bounding box center [657, 462] width 3 height 13
click at [943, 470] on icon at bounding box center [941, 463] width 20 height 20
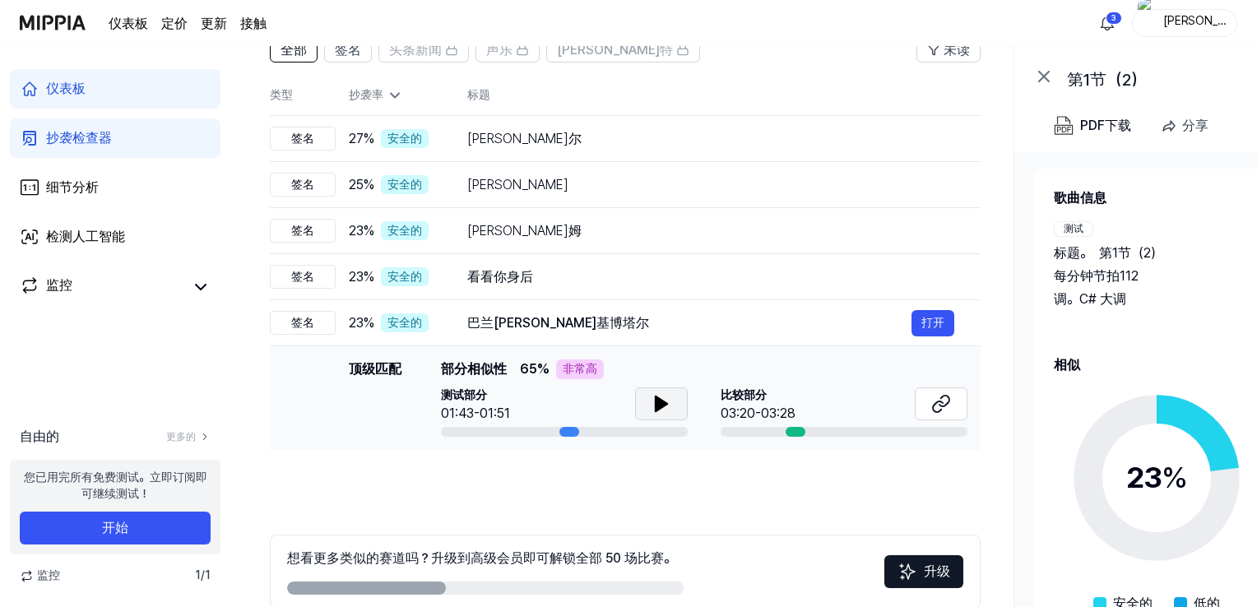
scroll to position [164, 0]
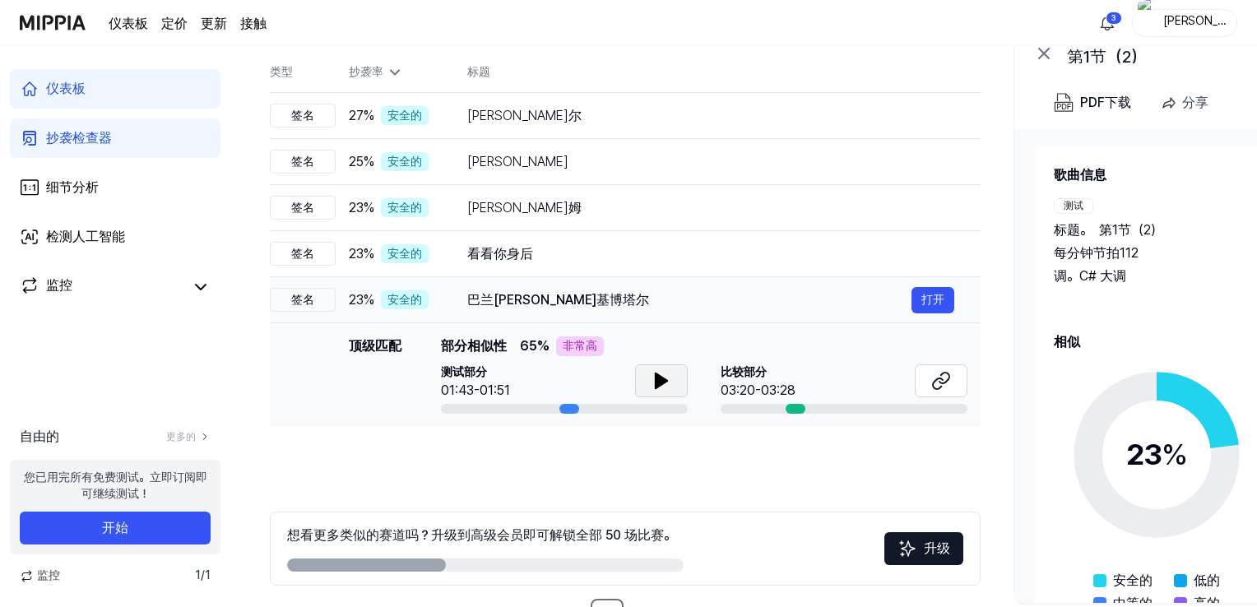
click at [586, 298] on div "巴兰[PERSON_NAME]基博塔尔" at bounding box center [689, 300] width 444 height 20
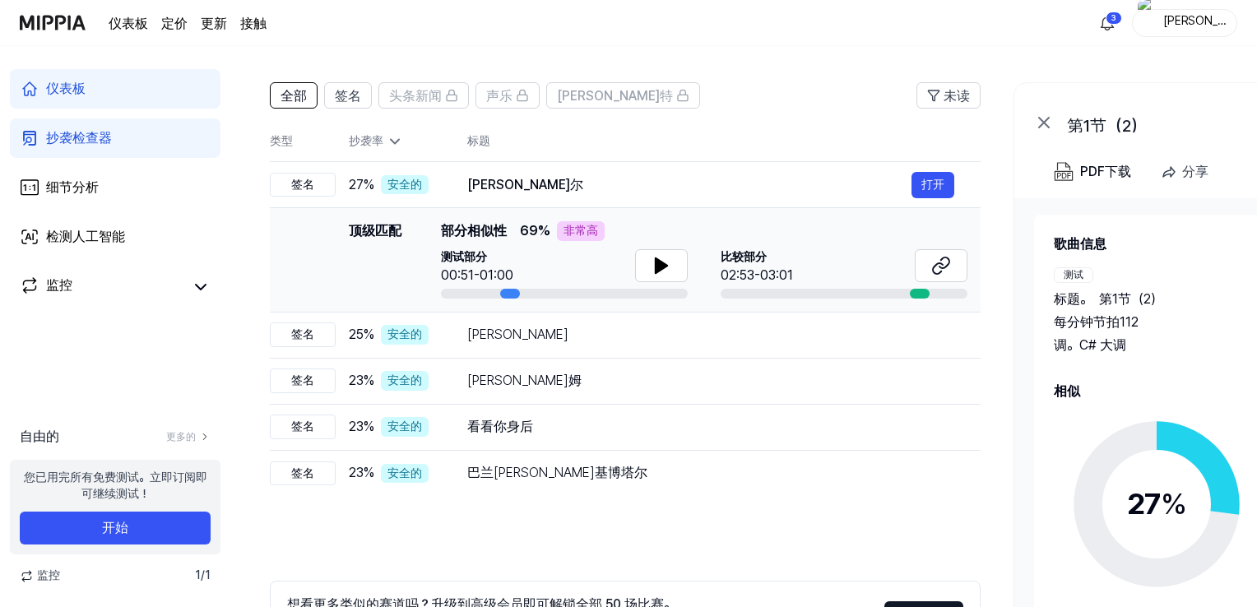
scroll to position [0, 0]
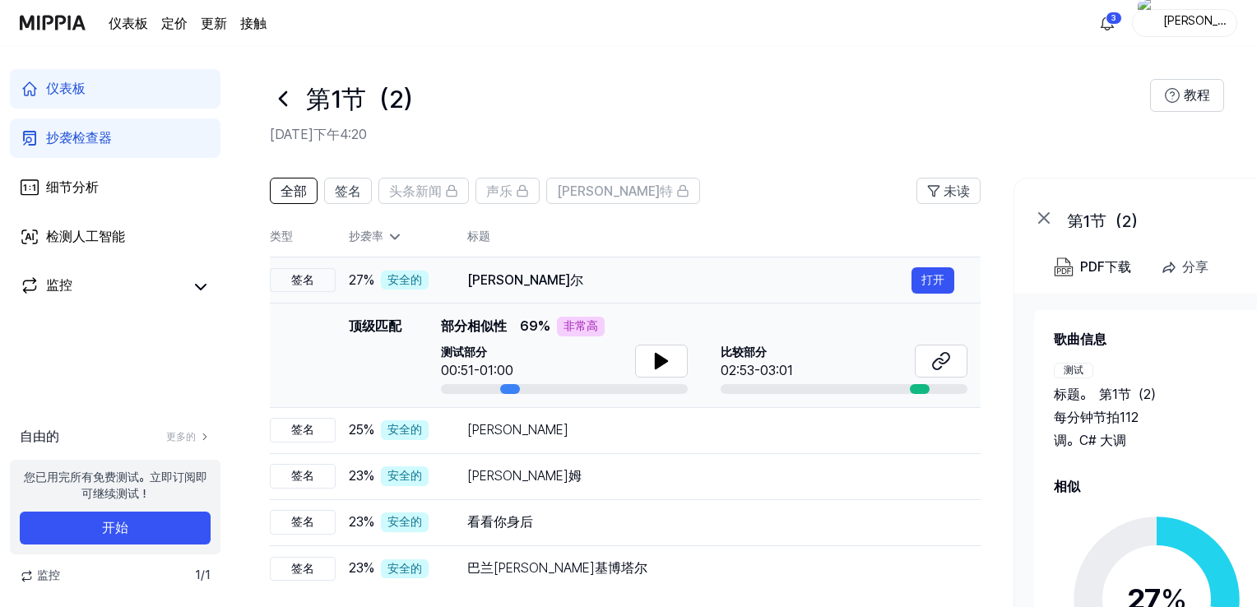
click at [553, 280] on div "[PERSON_NAME]尔" at bounding box center [689, 281] width 444 height 20
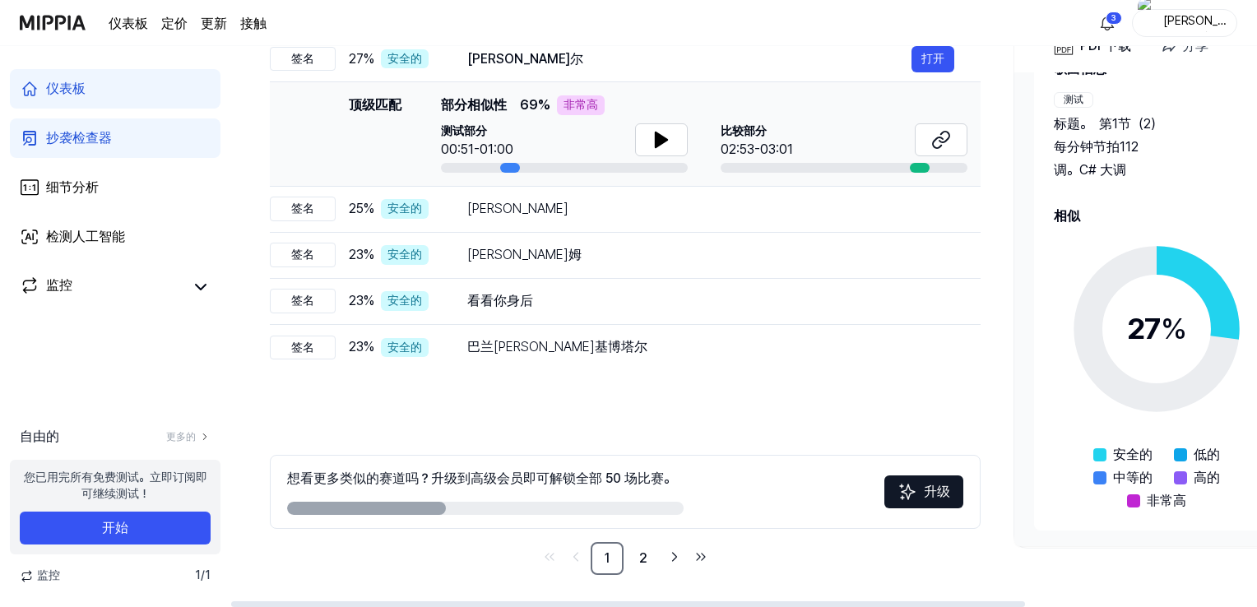
scroll to position [222, 0]
click at [649, 560] on link "2" at bounding box center [643, 557] width 33 height 33
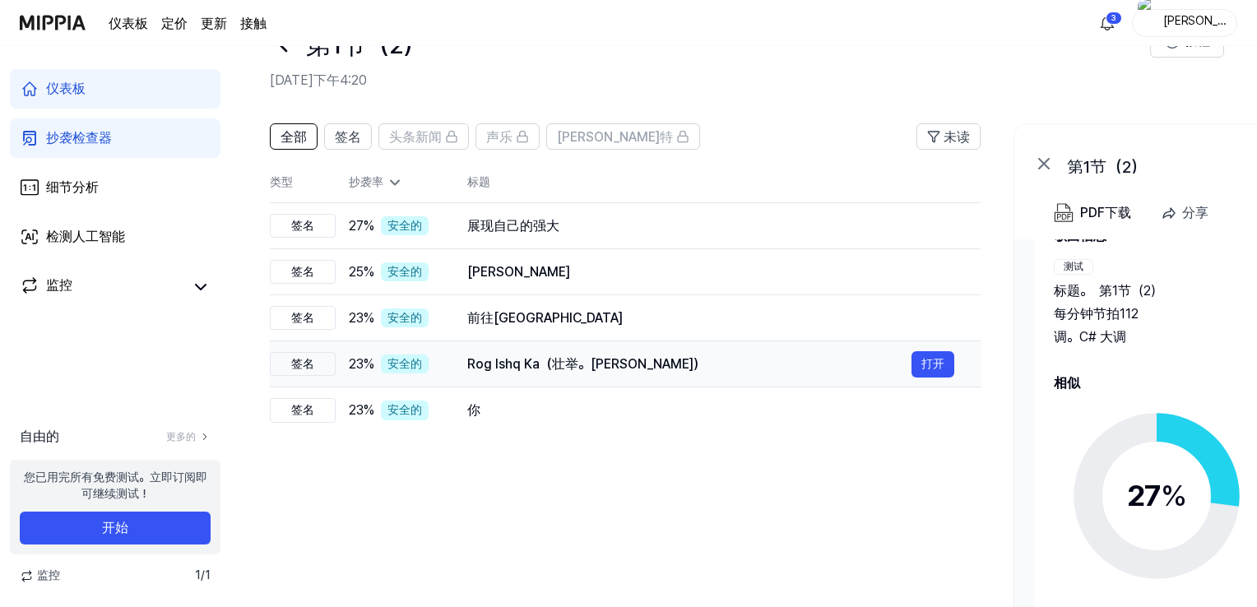
scroll to position [0, 0]
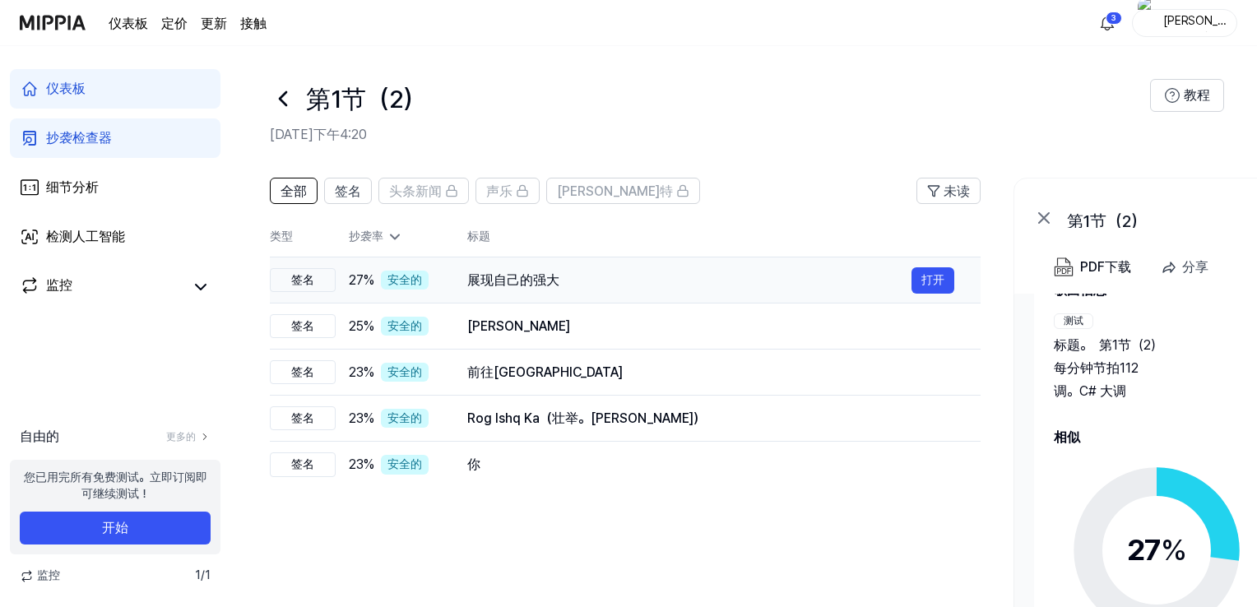
click at [509, 281] on font "展现自己的强大" at bounding box center [513, 280] width 92 height 16
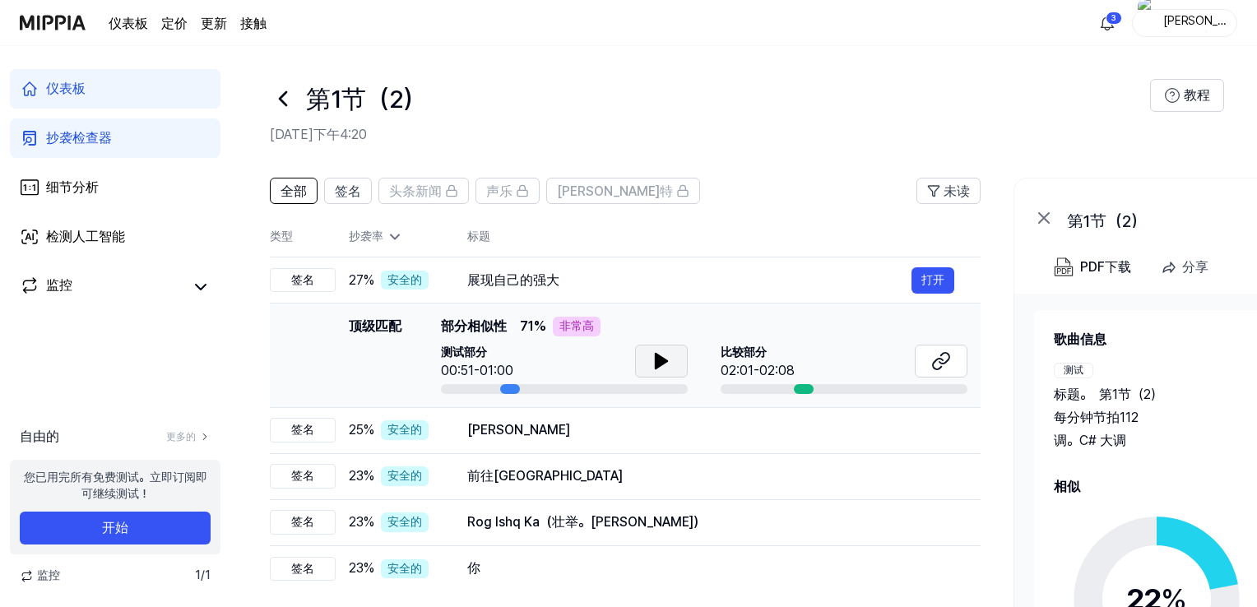
click at [664, 362] on icon at bounding box center [661, 361] width 12 height 15
click at [663, 365] on icon at bounding box center [664, 360] width 3 height 13
click at [940, 364] on icon at bounding box center [941, 361] width 20 height 20
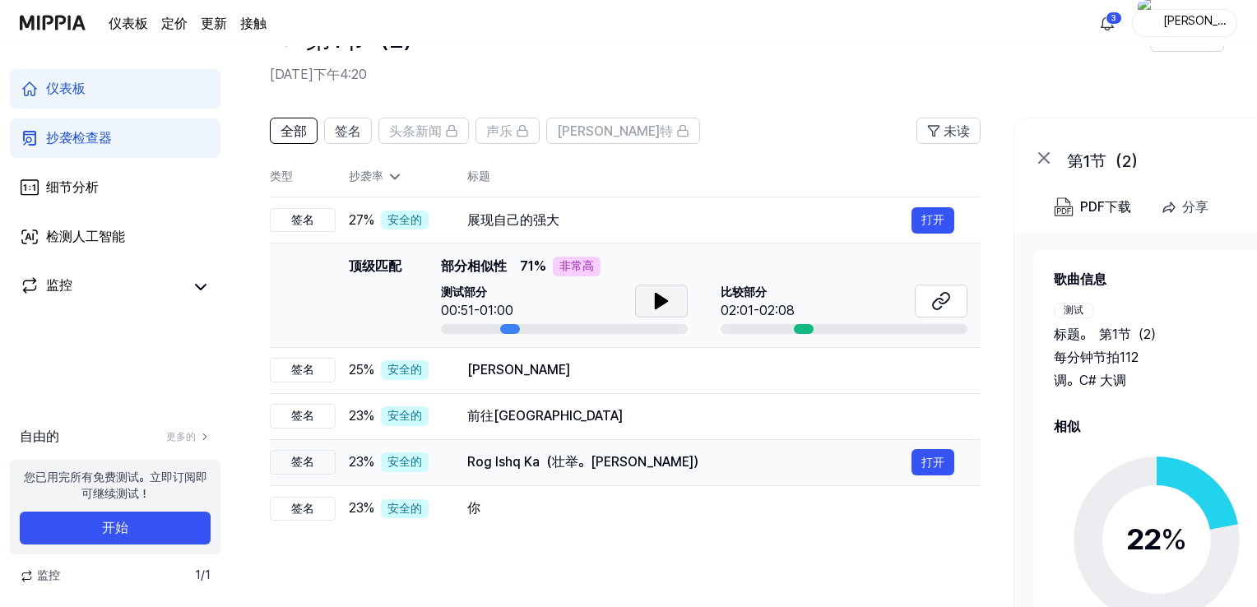
scroll to position [164, 0]
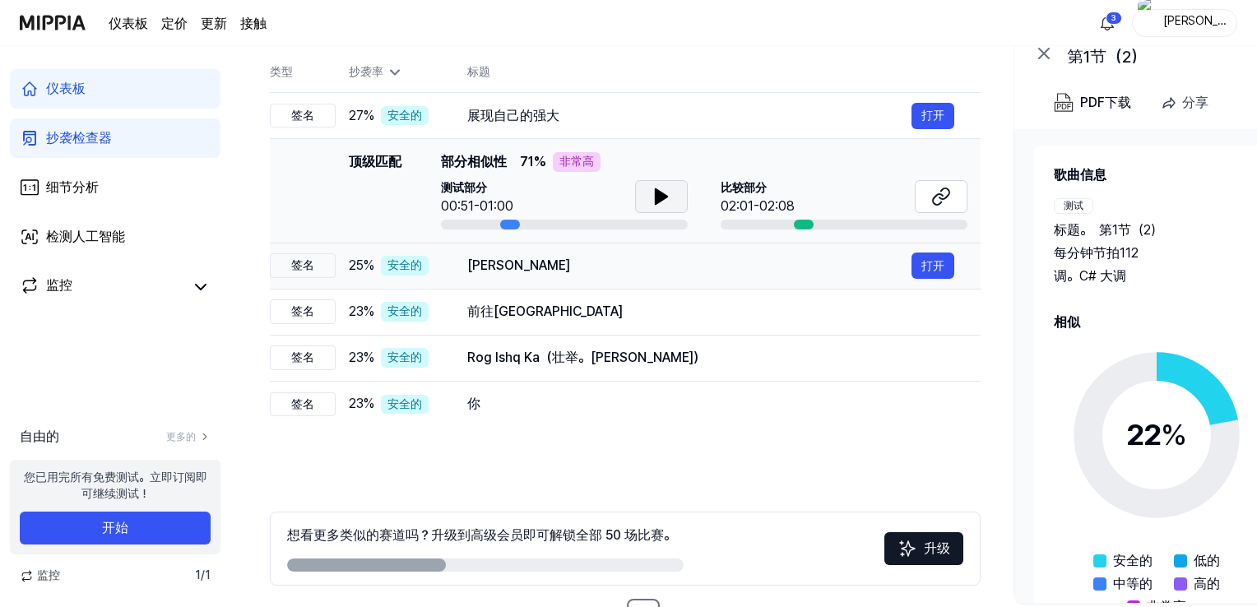
click at [595, 274] on div "[PERSON_NAME]" at bounding box center [689, 266] width 444 height 20
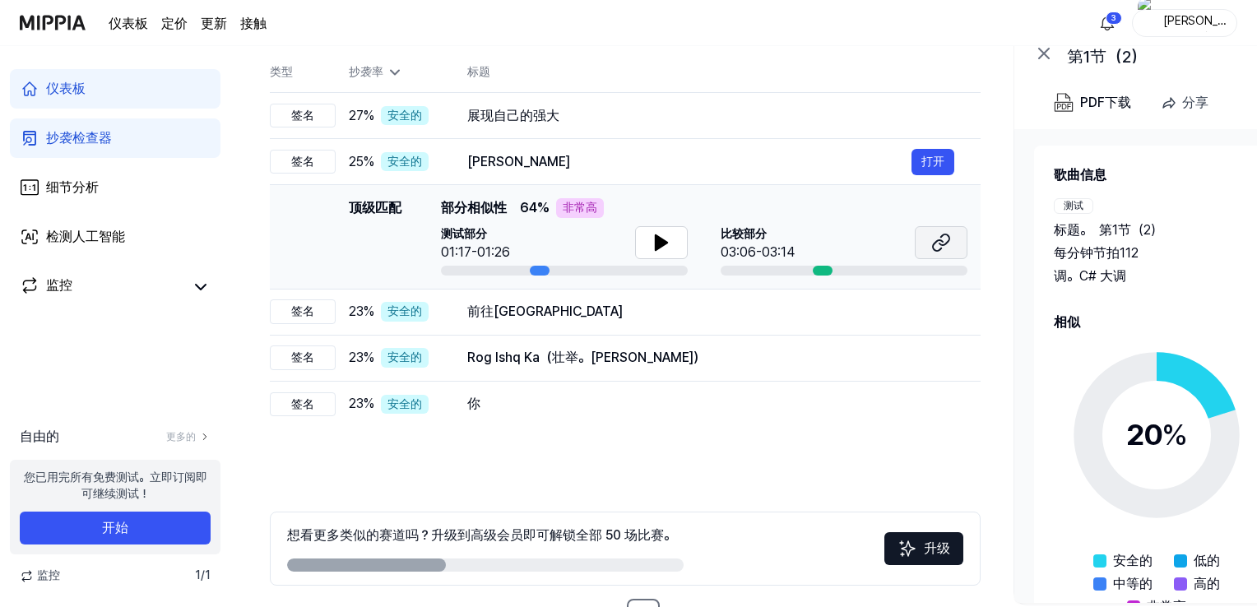
click at [951, 241] on button at bounding box center [940, 242] width 53 height 33
click at [666, 235] on icon at bounding box center [661, 243] width 20 height 20
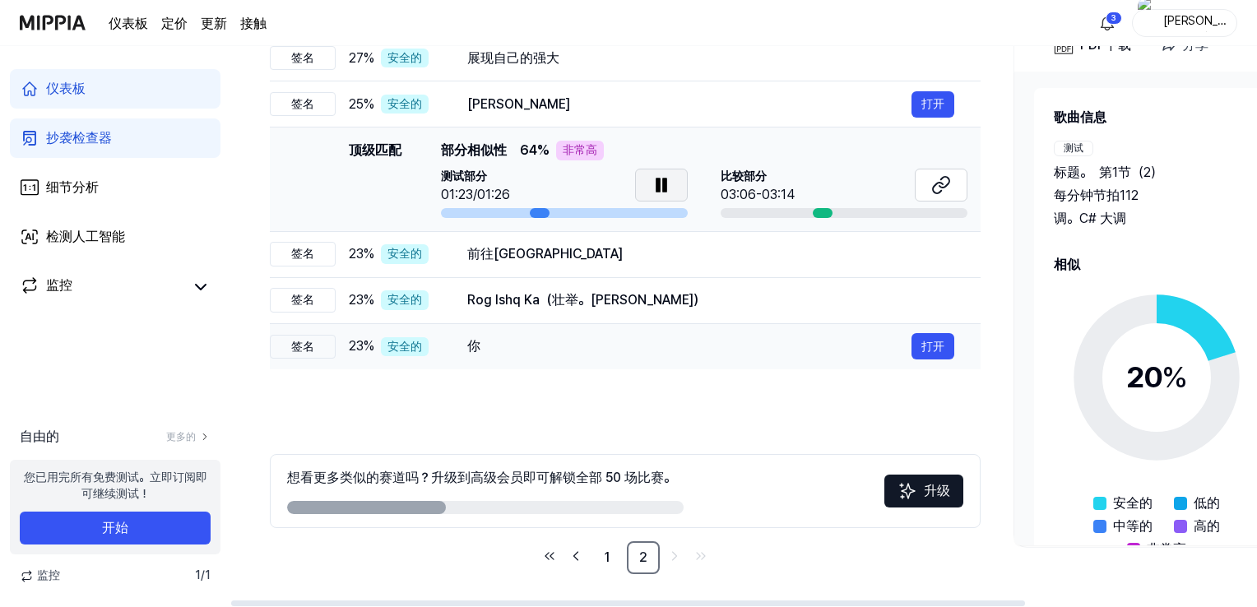
scroll to position [140, 0]
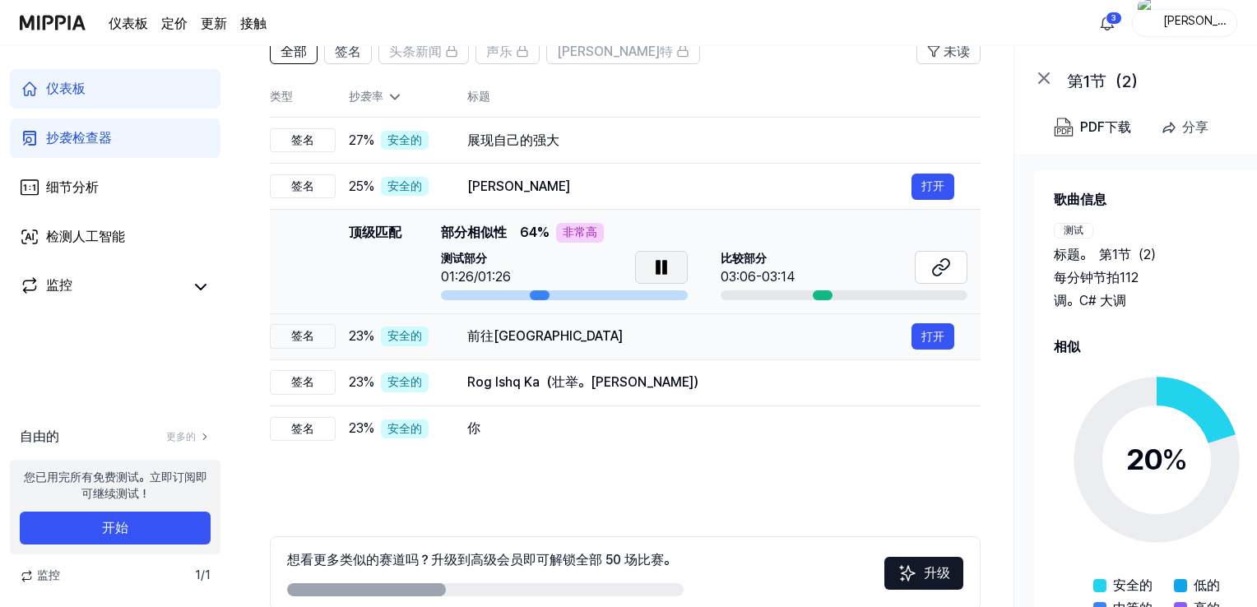
click at [580, 342] on div "前往[GEOGRAPHIC_DATA]" at bounding box center [689, 336] width 444 height 20
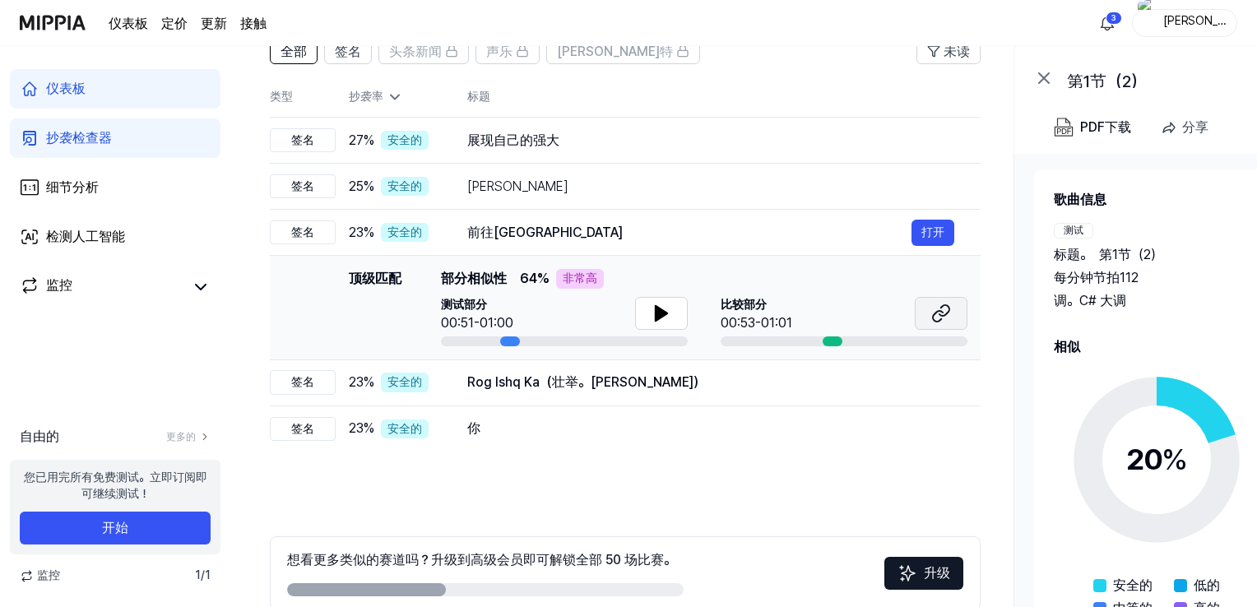
click at [934, 314] on icon at bounding box center [938, 316] width 10 height 11
click at [663, 317] on icon at bounding box center [661, 313] width 20 height 20
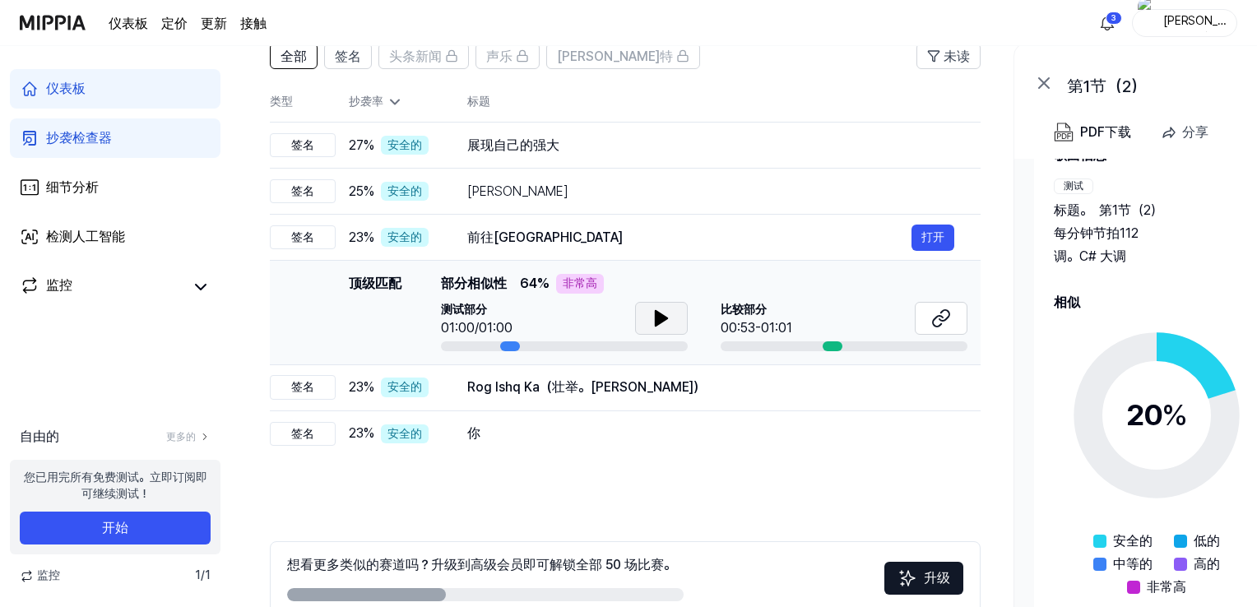
scroll to position [58, 0]
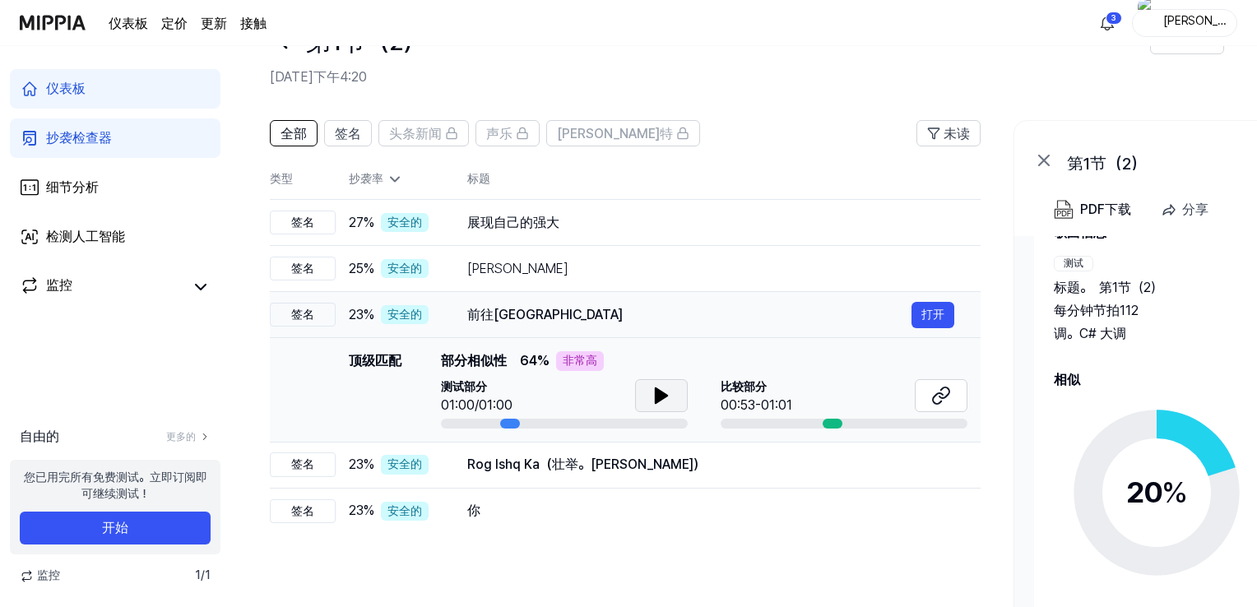
click at [618, 311] on div "前往[GEOGRAPHIC_DATA]" at bounding box center [689, 315] width 444 height 20
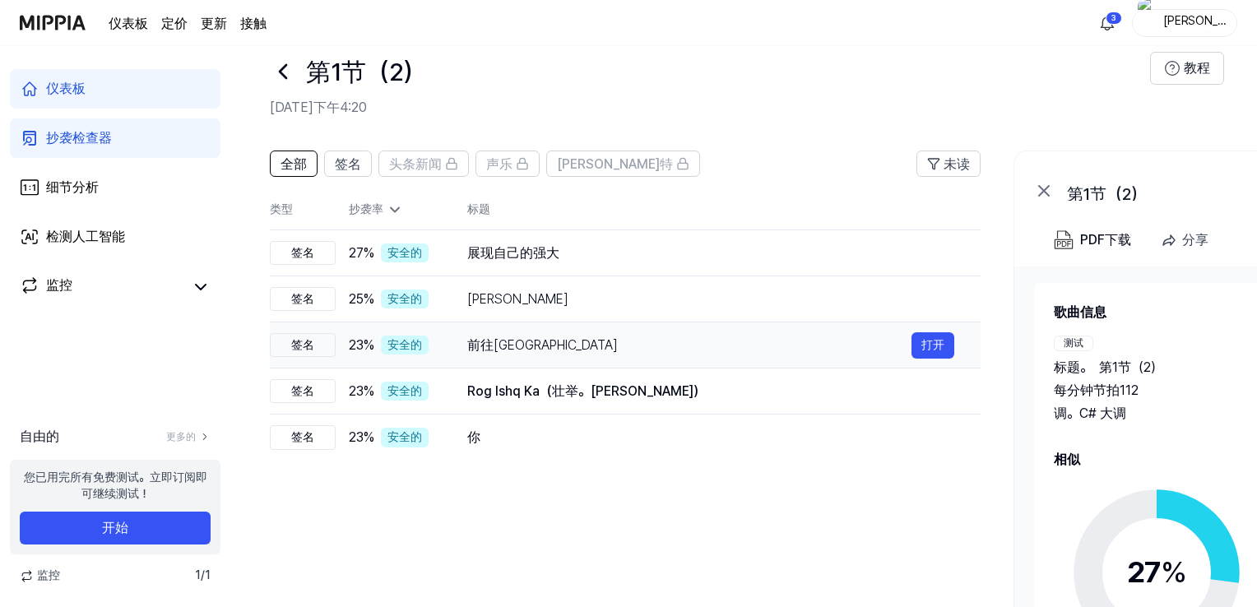
scroll to position [0, 0]
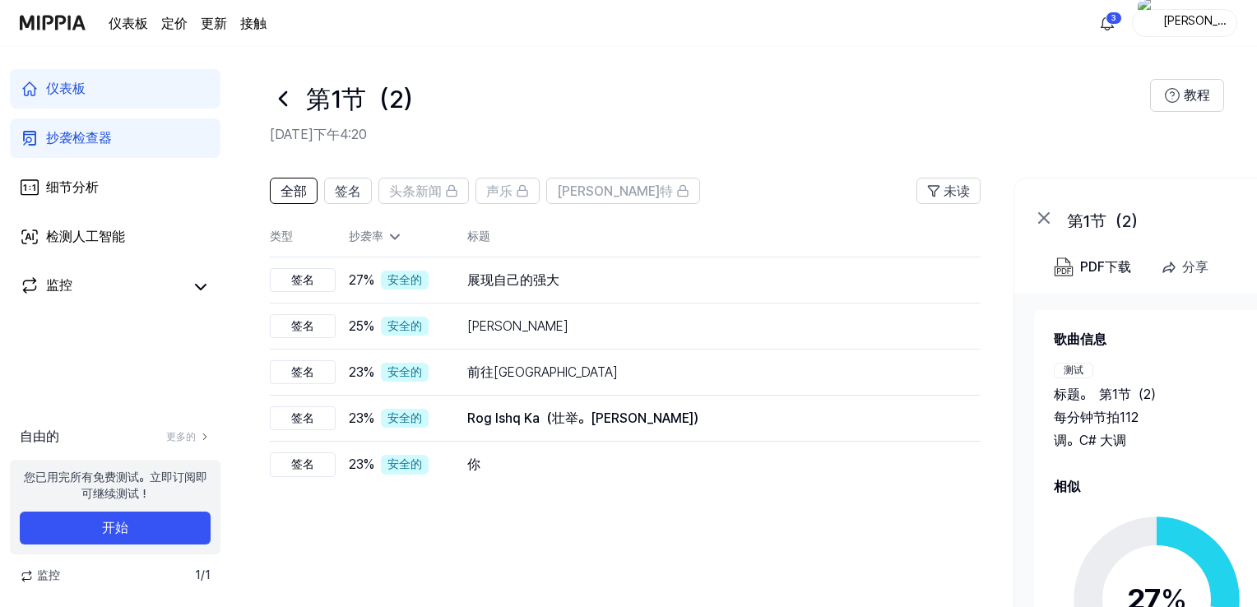
click at [393, 235] on icon at bounding box center [395, 237] width 16 height 16
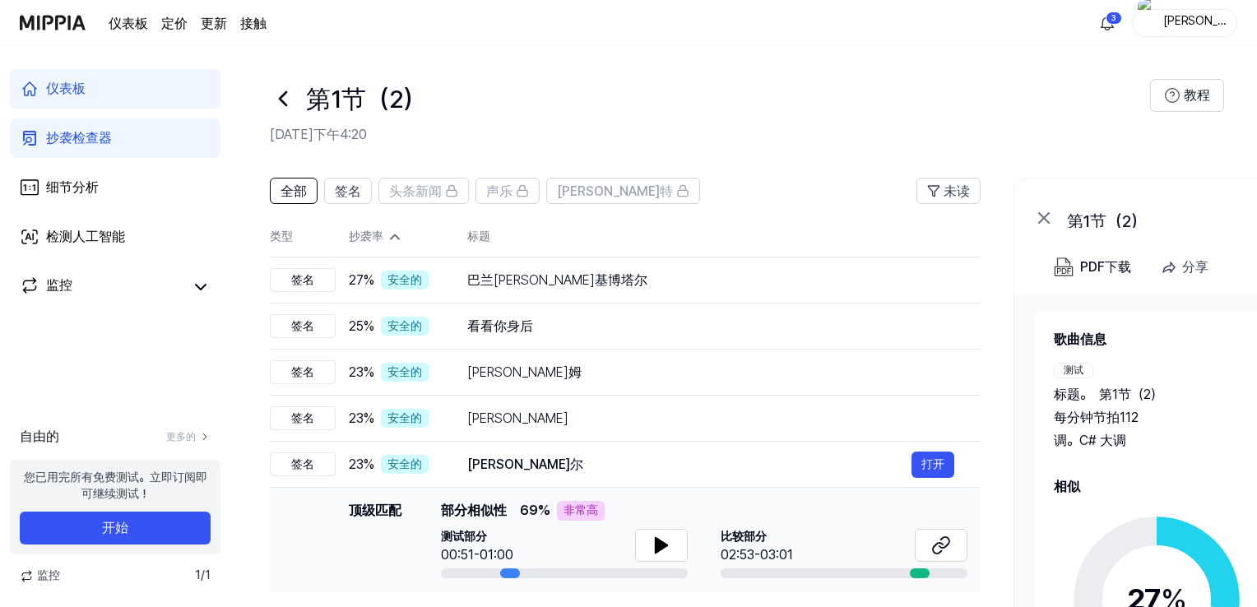
click at [393, 235] on icon at bounding box center [395, 237] width 8 height 4
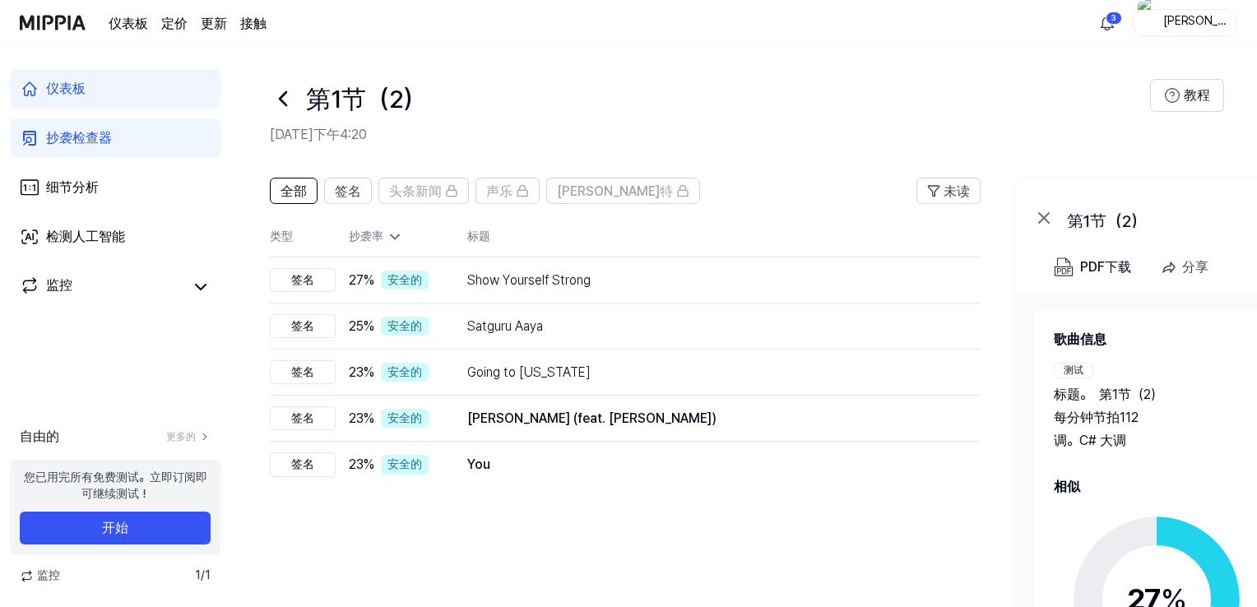
click at [393, 235] on icon at bounding box center [395, 237] width 16 height 16
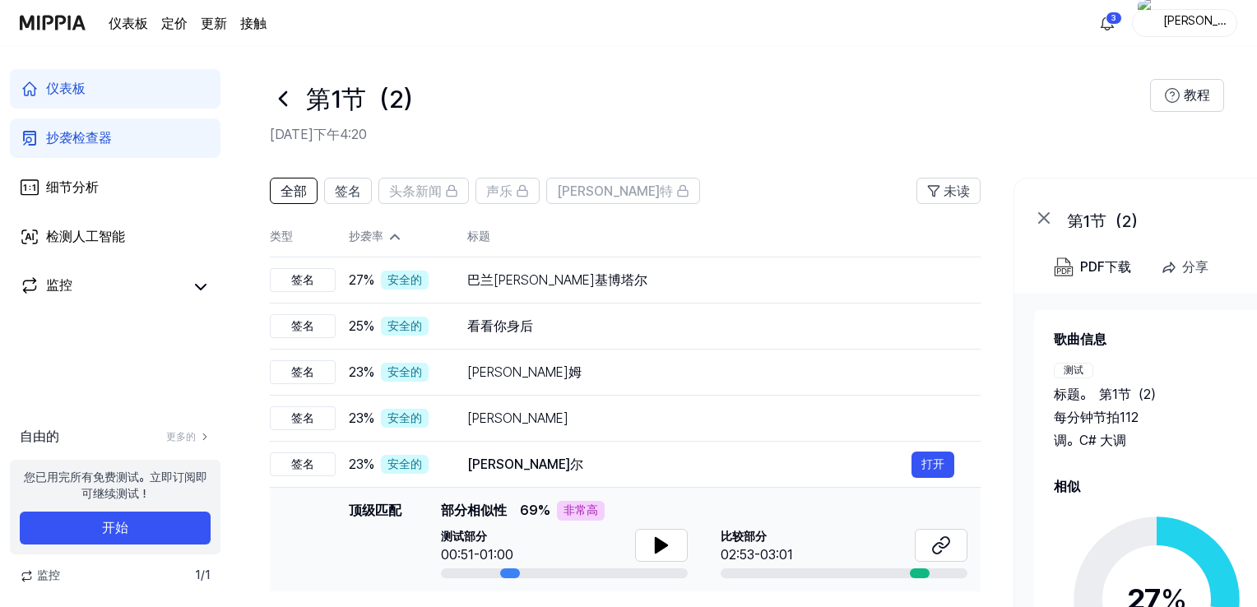
click at [394, 234] on icon at bounding box center [395, 237] width 16 height 16
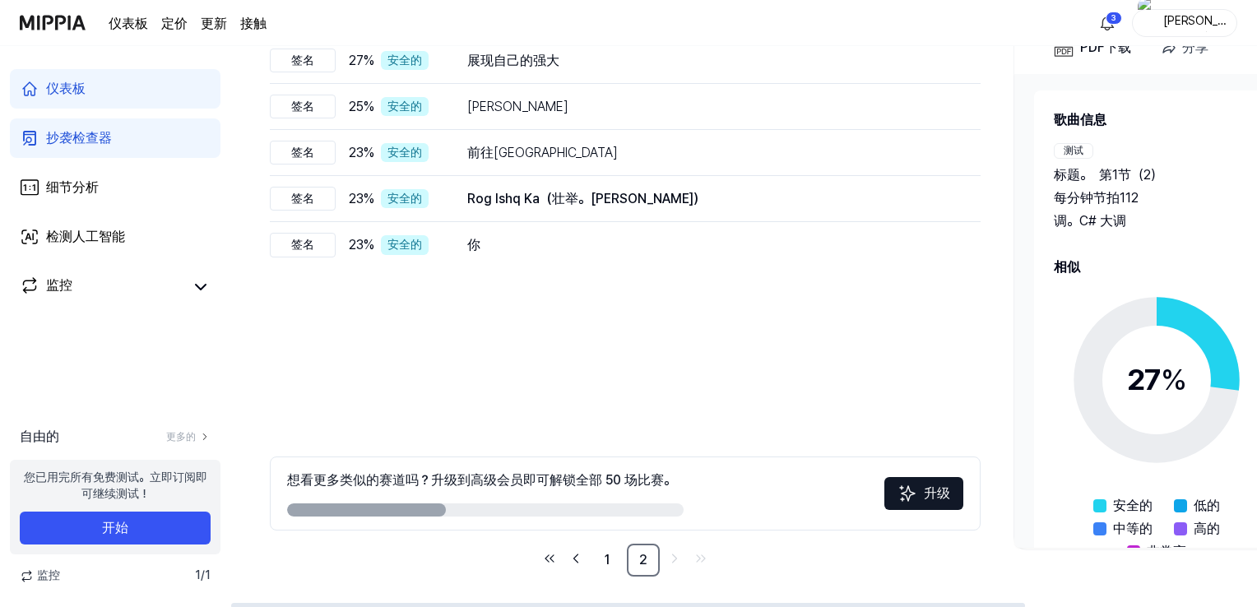
scroll to position [222, 0]
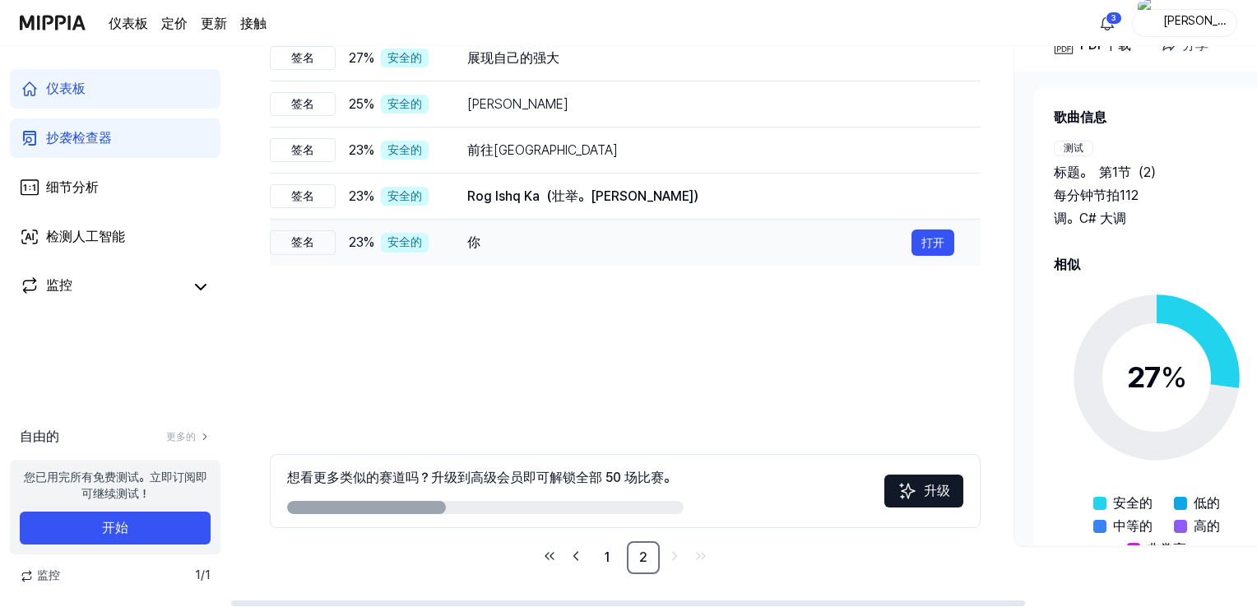
click at [569, 248] on div "你" at bounding box center [689, 243] width 444 height 20
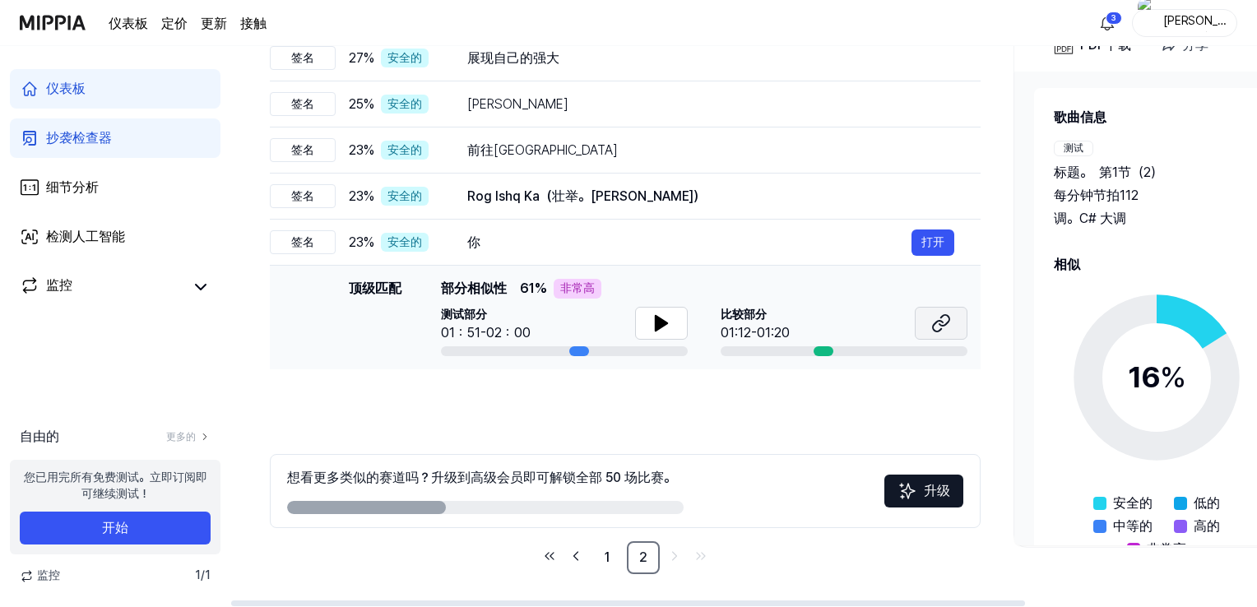
click at [940, 325] on icon at bounding box center [944, 320] width 10 height 11
click at [657, 326] on icon at bounding box center [661, 323] width 12 height 15
click at [610, 553] on link "1" at bounding box center [606, 557] width 33 height 33
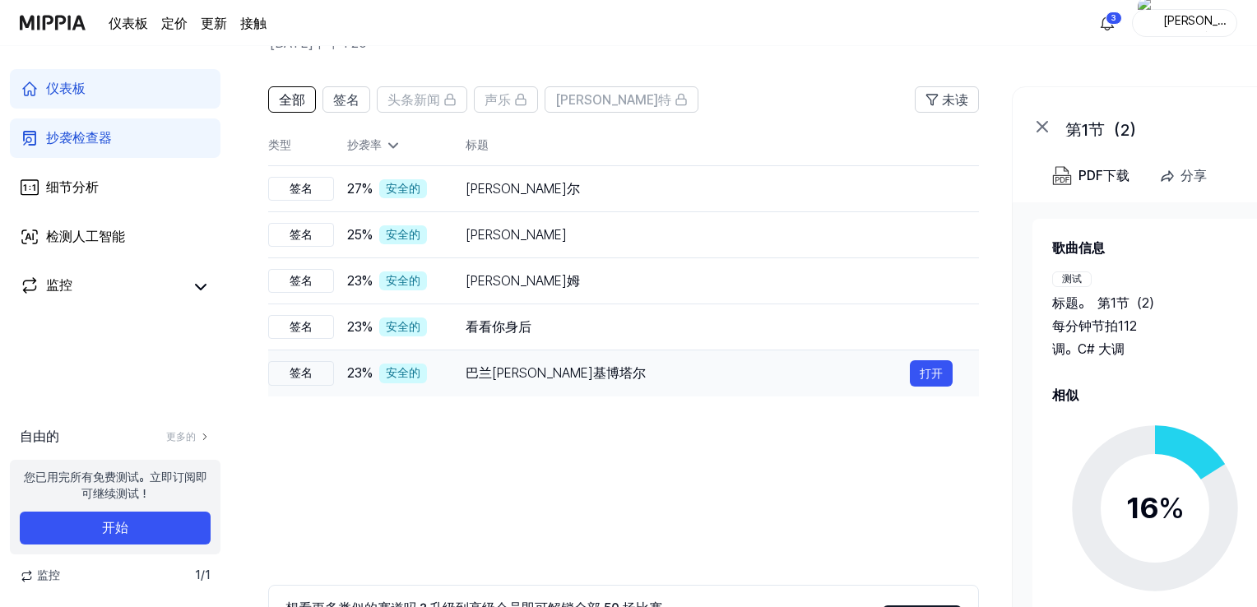
scroll to position [0, 0]
